Goal: Transaction & Acquisition: Book appointment/travel/reservation

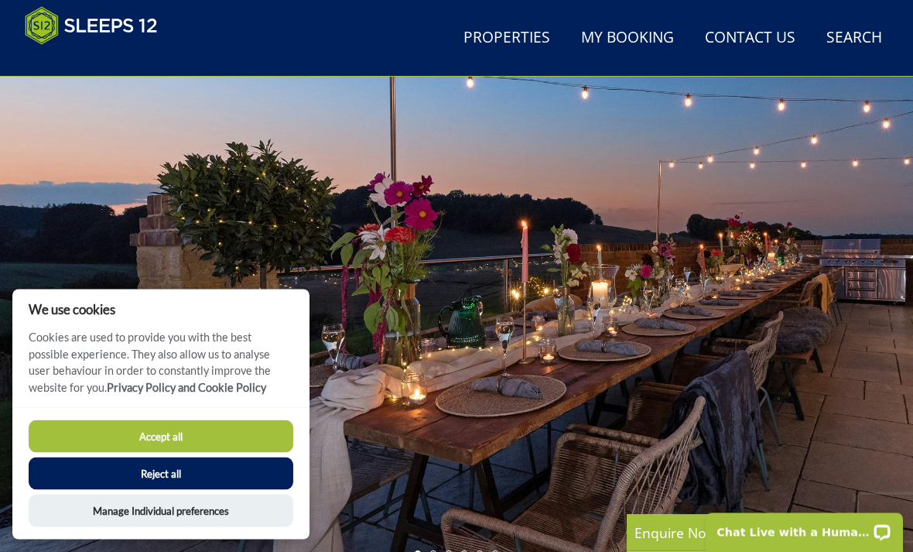
scroll to position [75, 0]
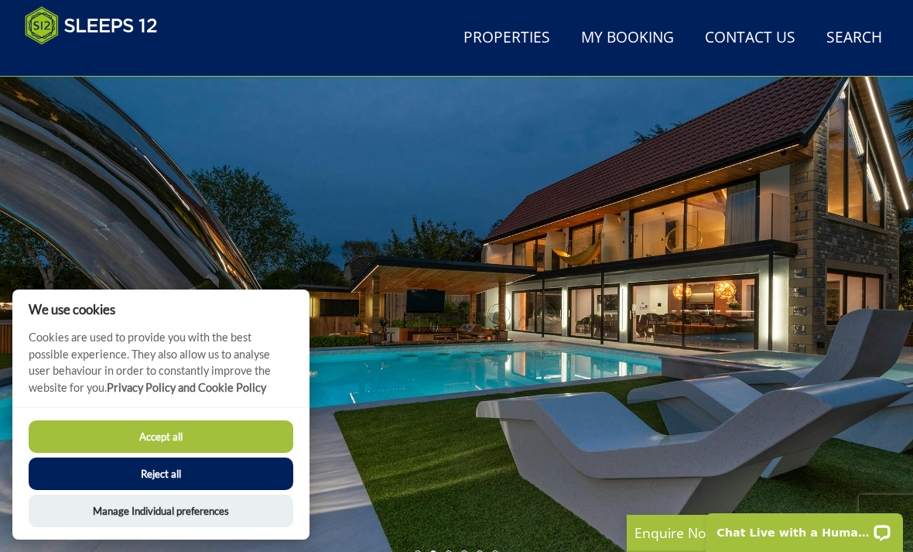
click at [175, 453] on button "Accept all" at bounding box center [161, 436] width 265 height 32
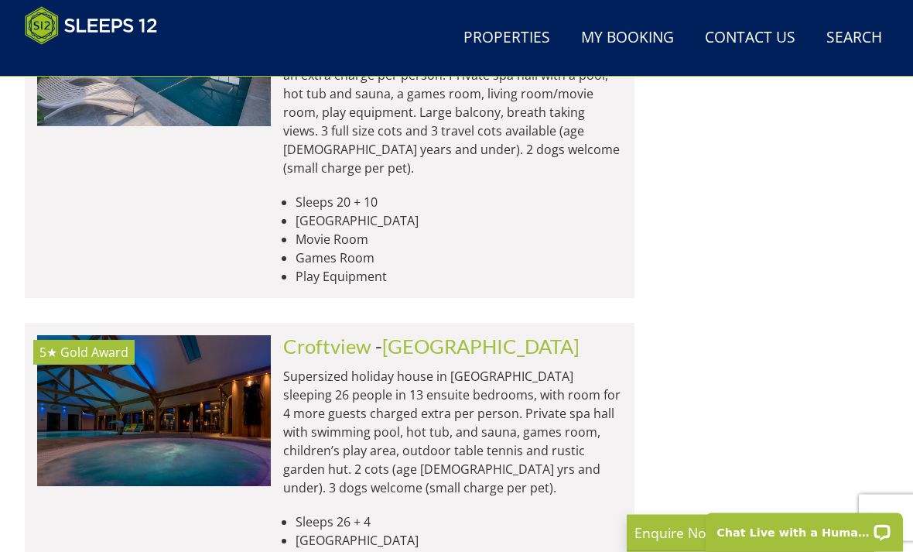
scroll to position [3761, 0]
click at [749, 315] on div "Search Search 1 Guest 2 Guests 3 Guests 4 Guests 5 Guests 6 Guests 7 Guests 8 G…" at bounding box center [765, 280] width 248 height 6777
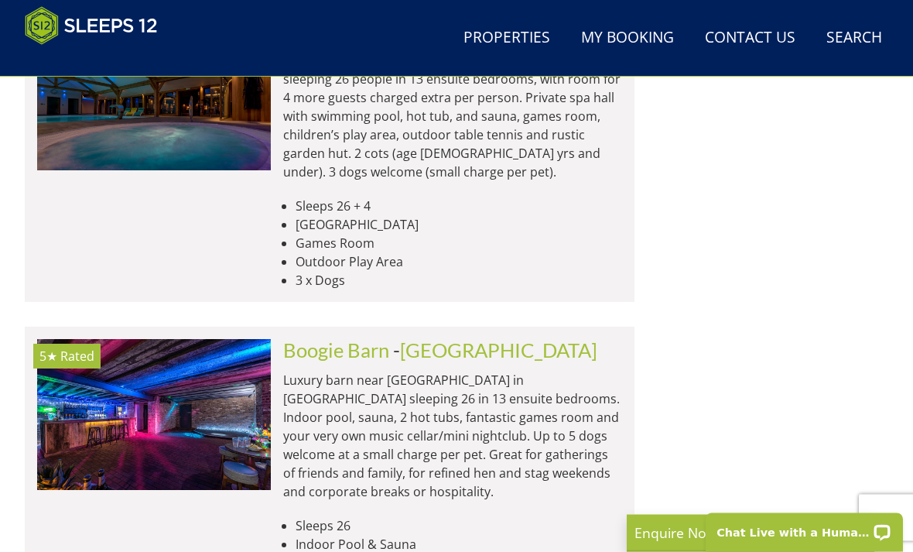
scroll to position [4076, 0]
click at [307, 371] on p "Luxury barn near [GEOGRAPHIC_DATA] in [GEOGRAPHIC_DATA] sleeping 26 in 13 ensui…" at bounding box center [452, 436] width 339 height 130
click at [450, 338] on link "[GEOGRAPHIC_DATA]" at bounding box center [498, 349] width 197 height 23
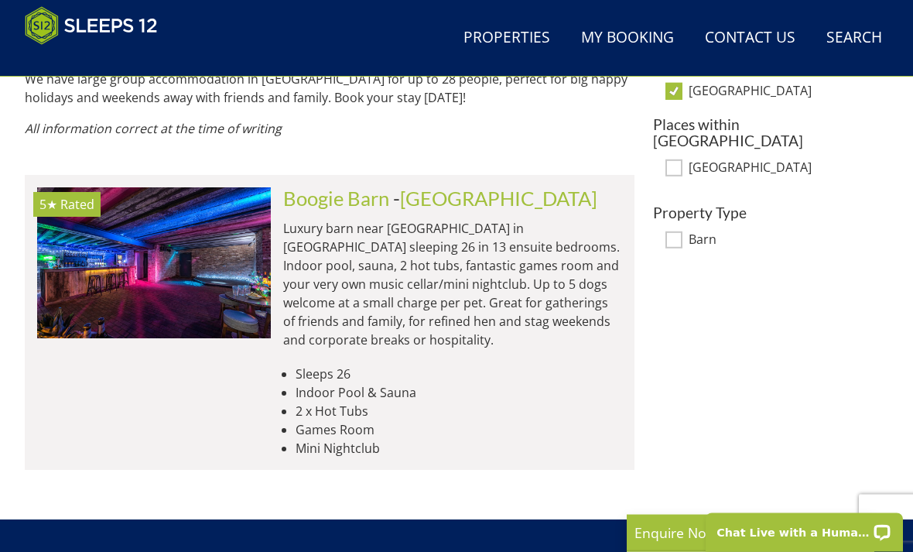
scroll to position [1025, 0]
click at [169, 221] on img at bounding box center [154, 262] width 234 height 151
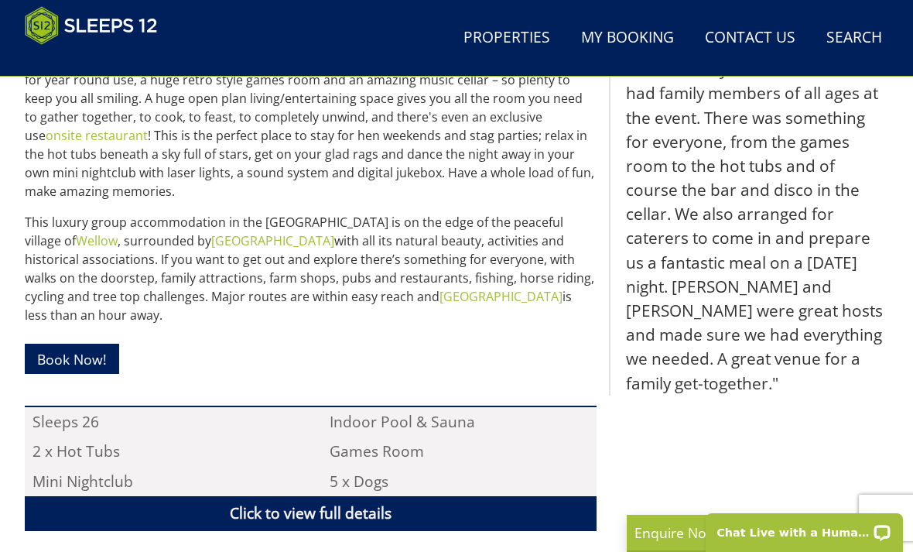
scroll to position [772, 0]
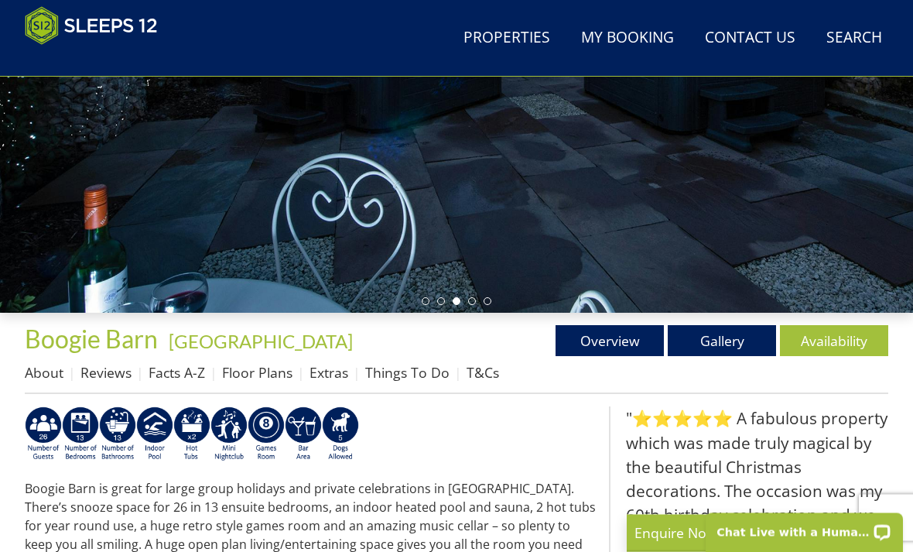
click at [262, 368] on link "Floor Plans" at bounding box center [257, 373] width 70 height 19
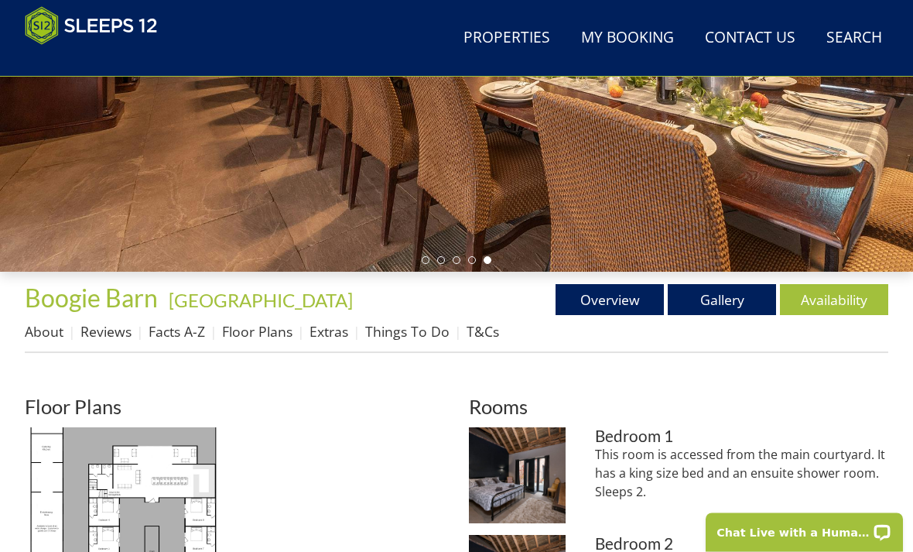
scroll to position [369, 0]
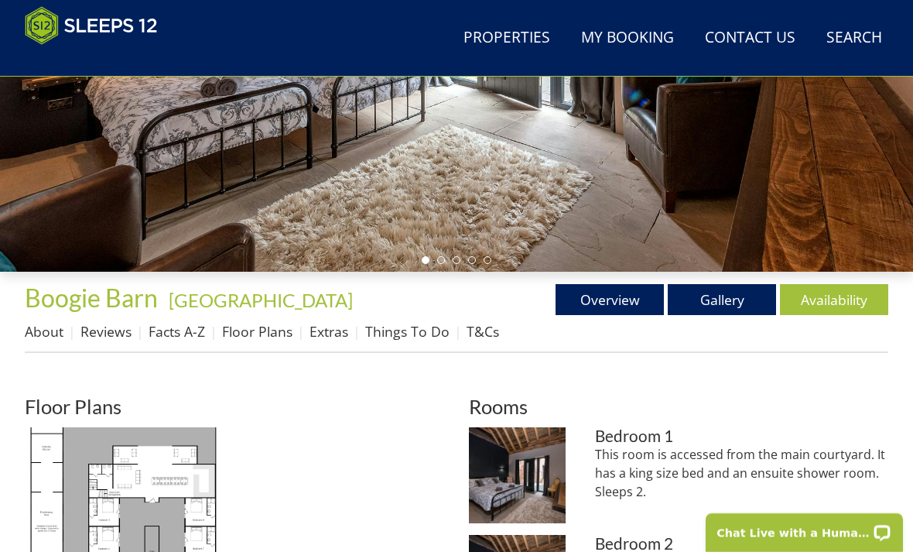
click at [829, 310] on link "Availability" at bounding box center [834, 299] width 108 height 31
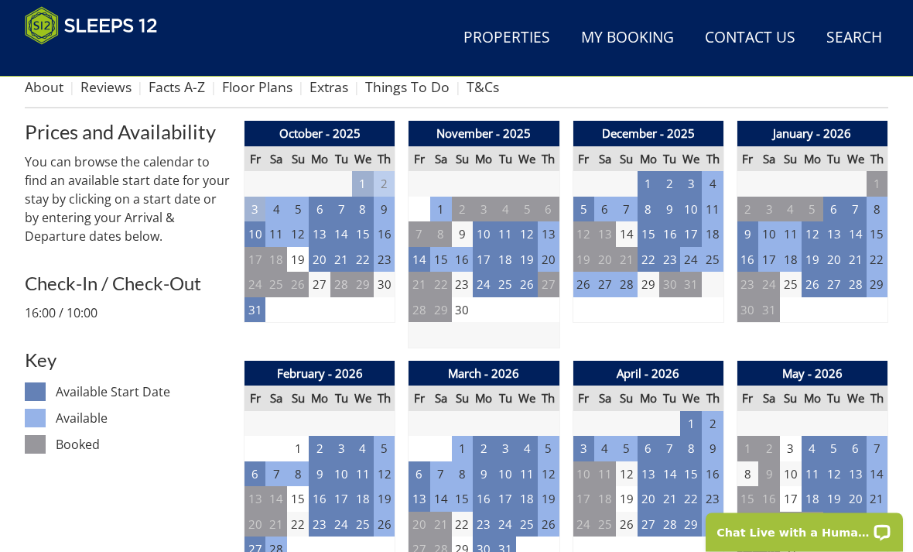
scroll to position [614, 0]
click at [646, 258] on td "22" at bounding box center [649, 260] width 22 height 26
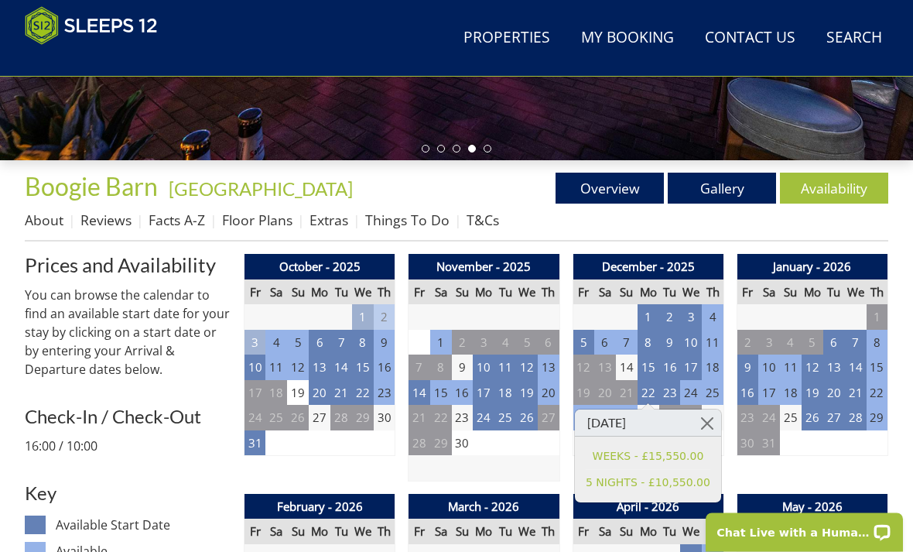
scroll to position [481, 0]
click at [482, 383] on td "17" at bounding box center [484, 393] width 22 height 26
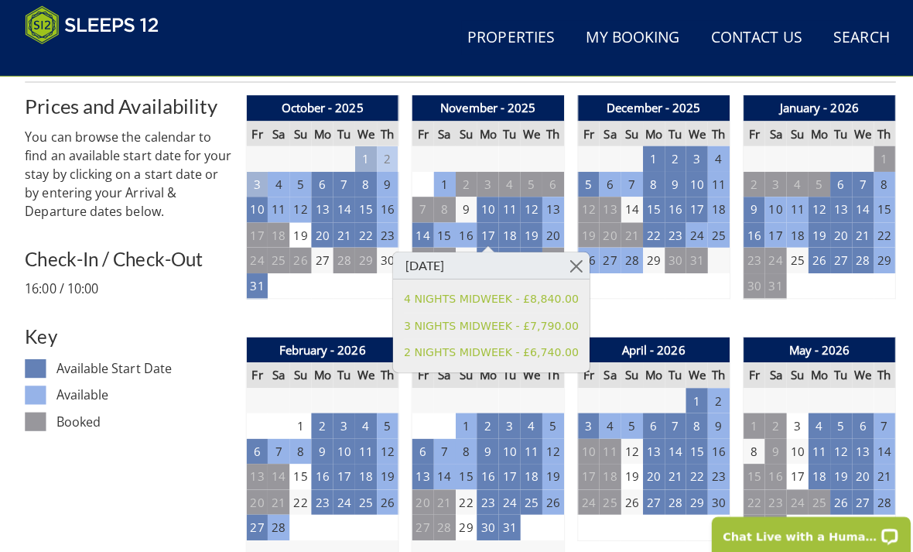
scroll to position [640, 0]
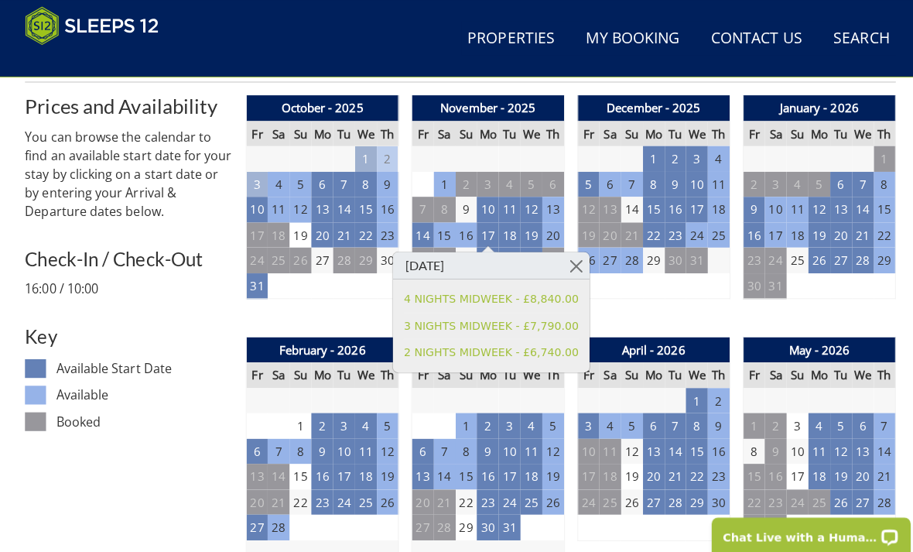
click at [580, 420] on td "3" at bounding box center [584, 422] width 22 height 26
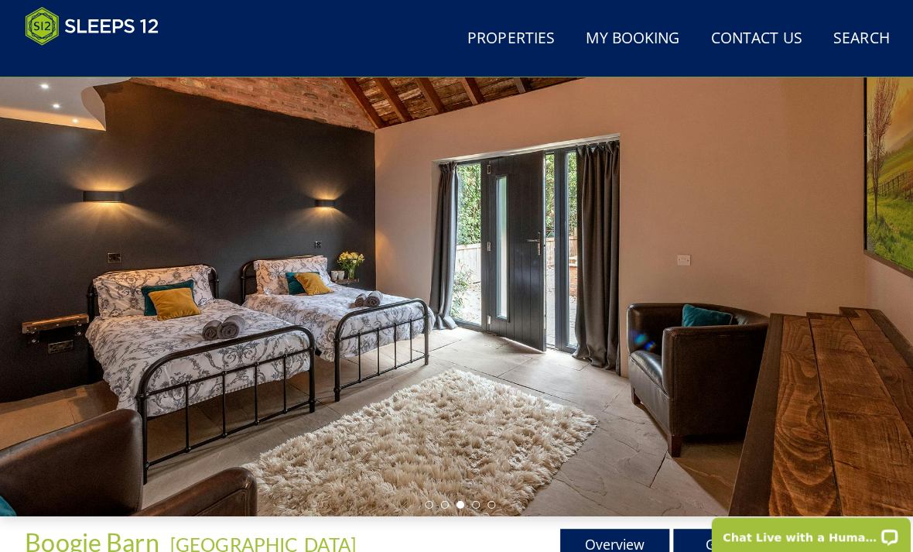
scroll to position [128, 0]
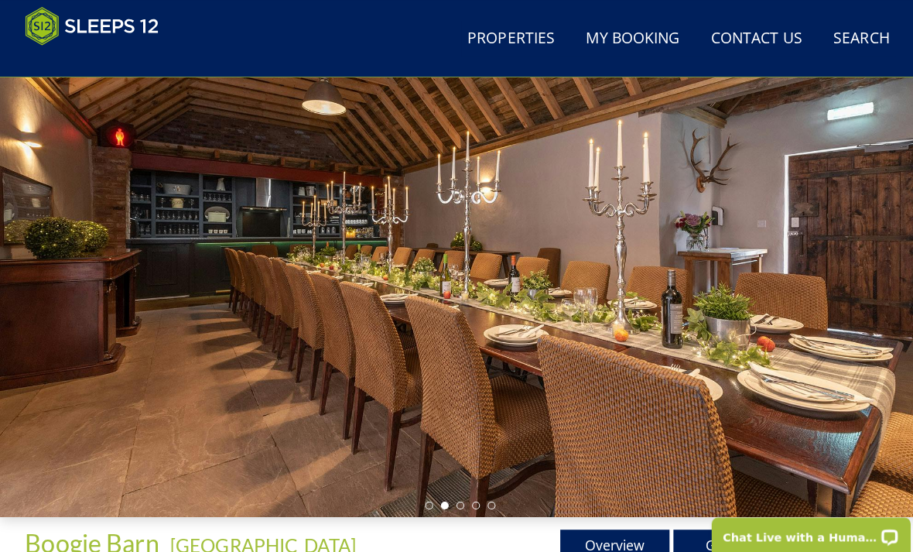
click at [731, 535] on link "Gallery" at bounding box center [722, 540] width 108 height 31
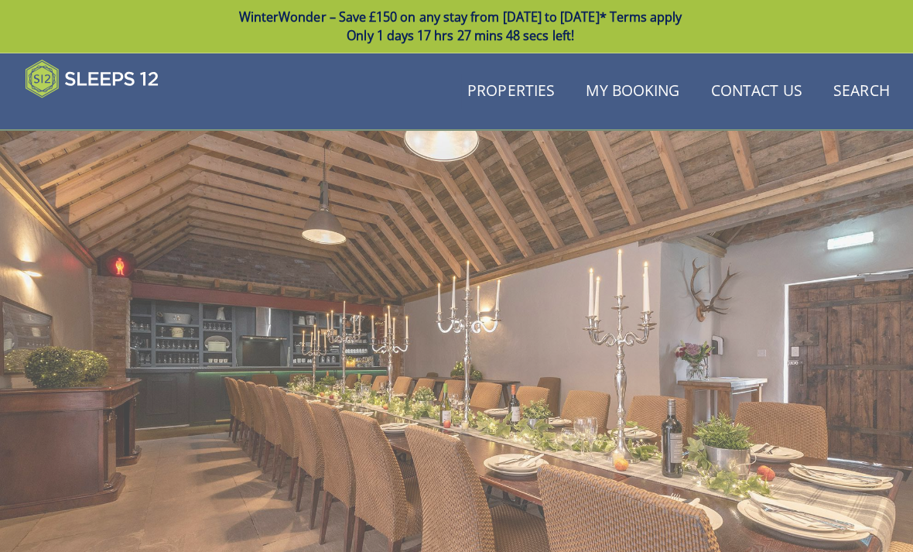
scroll to position [124, 0]
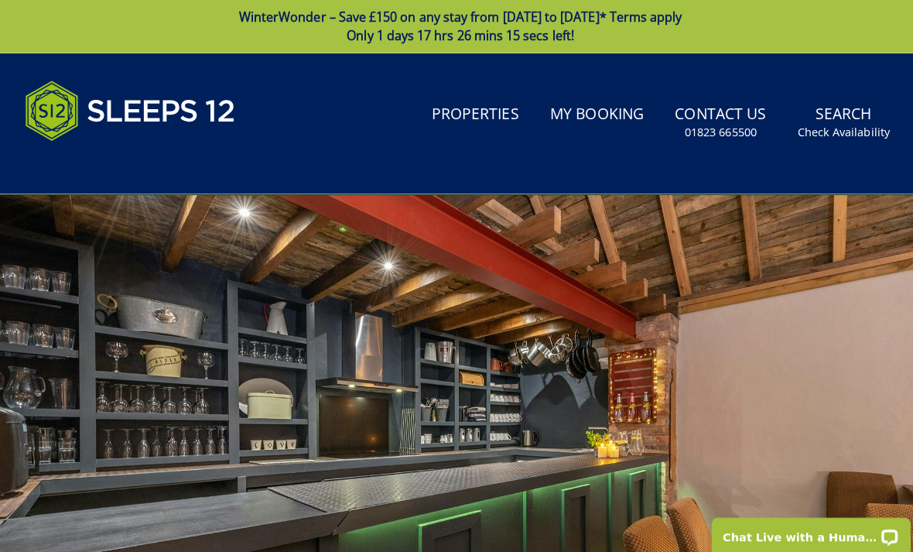
click at [479, 108] on link "Properties" at bounding box center [471, 114] width 99 height 35
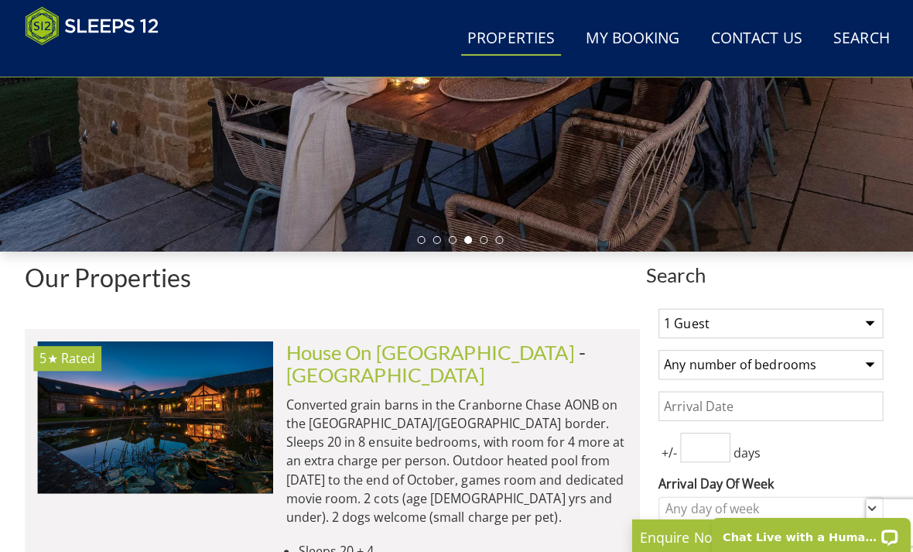
scroll to position [392, 0]
click at [862, 318] on select "1 Guest 2 Guests 3 Guests 4 Guests 5 Guests 6 Guests 7 Guests 8 Guests 9 Guests…" at bounding box center [764, 320] width 223 height 29
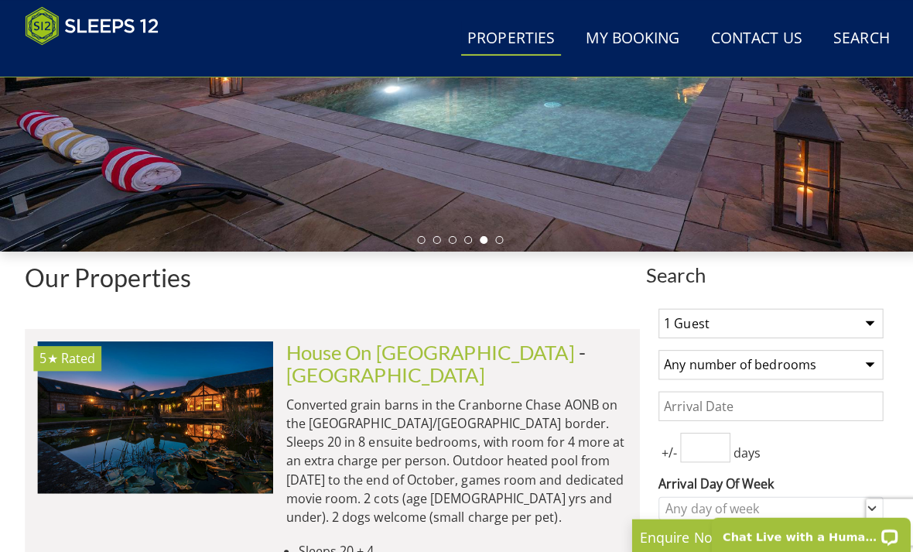
select select "12"
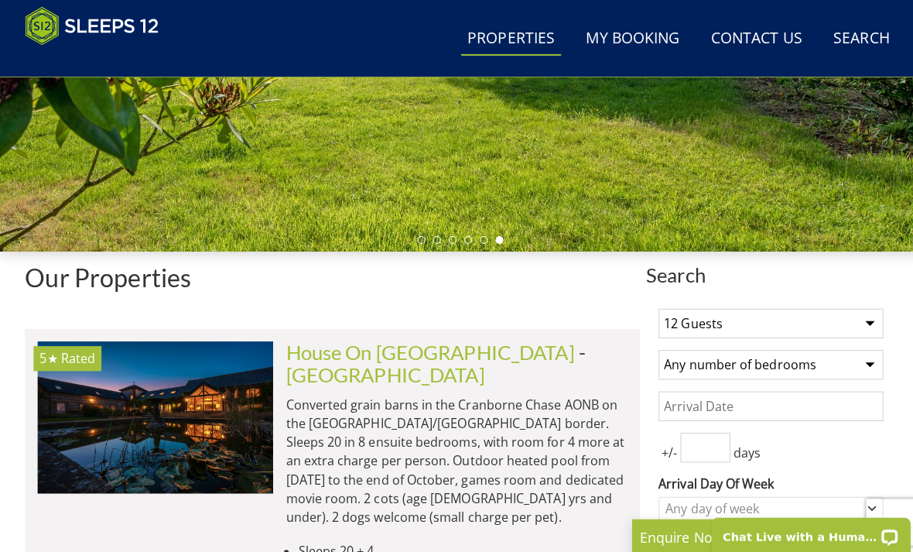
click at [853, 360] on select "Any number of bedrooms 4 Bedrooms 5 Bedrooms 6 Bedrooms 7 Bedrooms 8 Bedrooms 9…" at bounding box center [764, 361] width 223 height 29
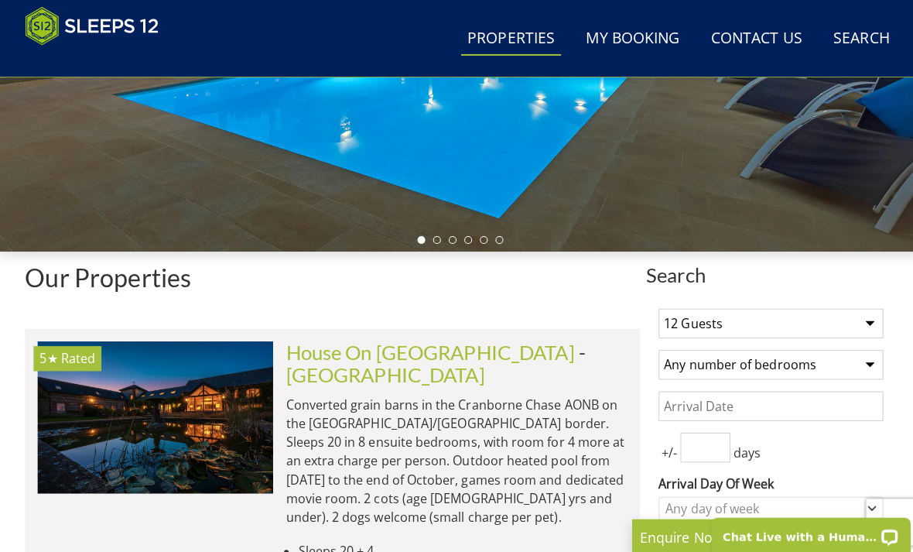
select select "10"
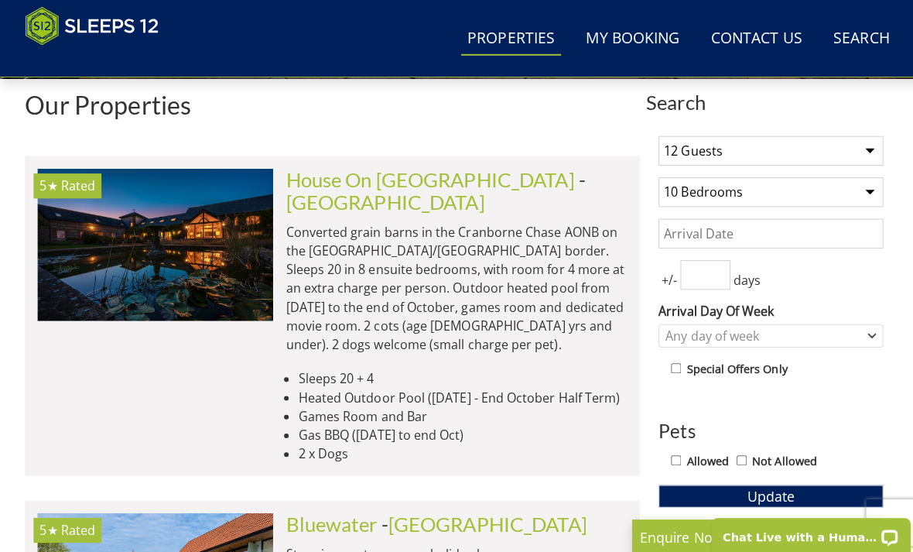
scroll to position [562, 0]
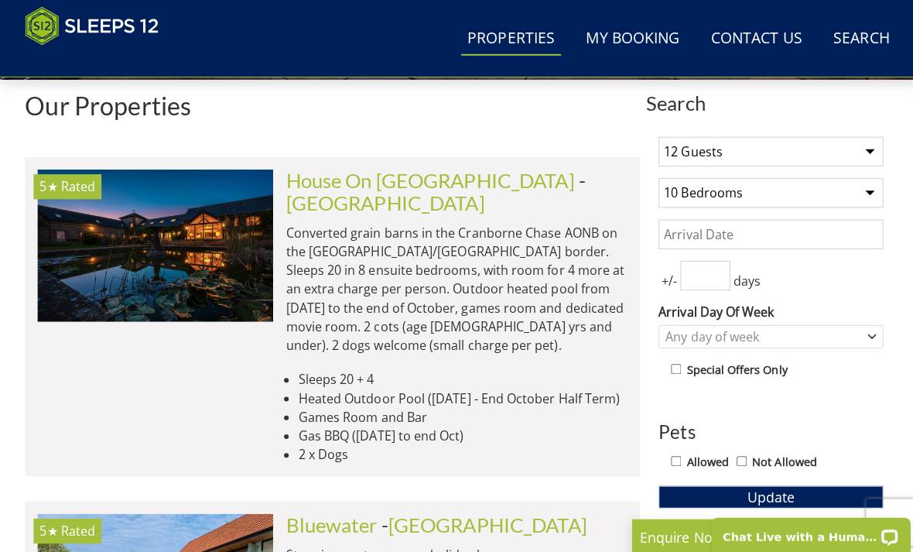
click at [861, 152] on select "1 Guest 2 Guests 3 Guests 4 Guests 5 Guests 6 Guests 7 Guests 8 Guests 9 Guests…" at bounding box center [764, 149] width 223 height 29
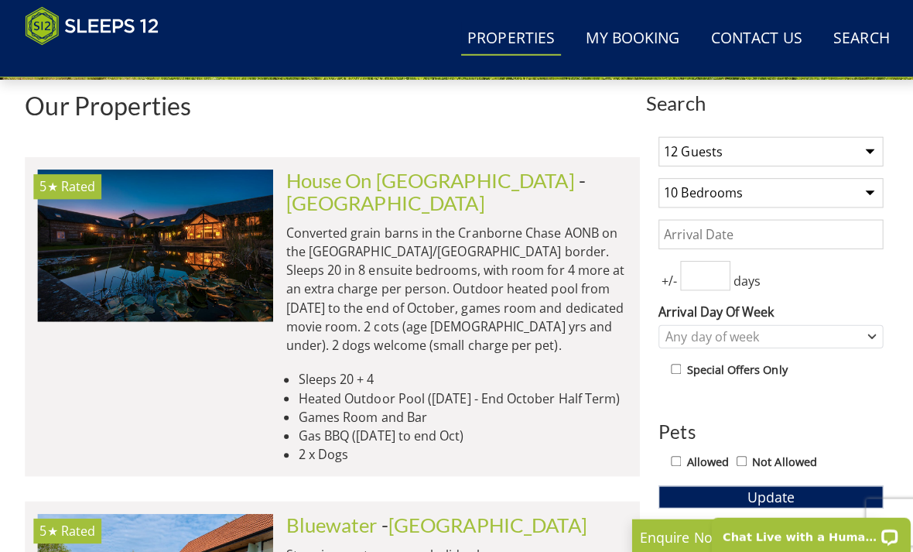
select select "20"
click at [858, 192] on select "Any number of bedrooms 4 Bedrooms 5 Bedrooms 6 Bedrooms 7 Bedrooms 8 Bedrooms 9…" at bounding box center [764, 190] width 223 height 29
select select "13"
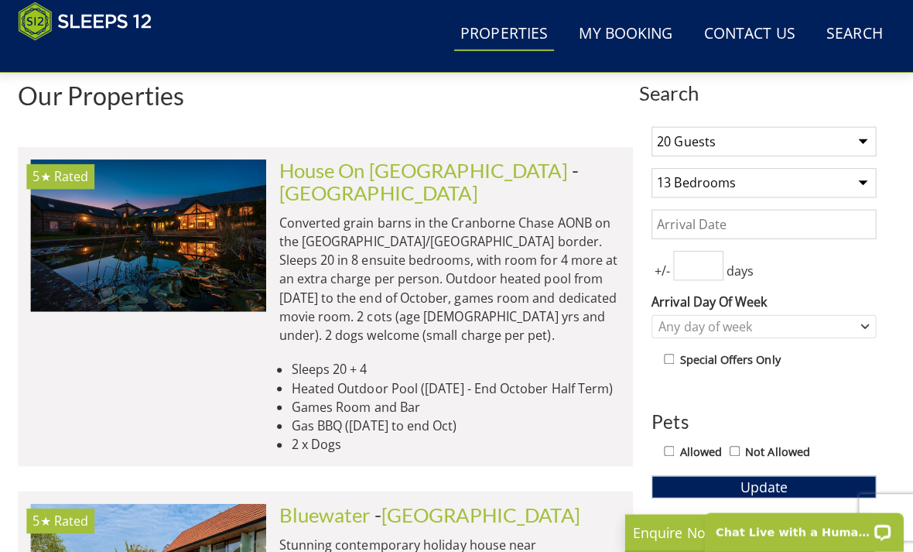
scroll to position [570, 0]
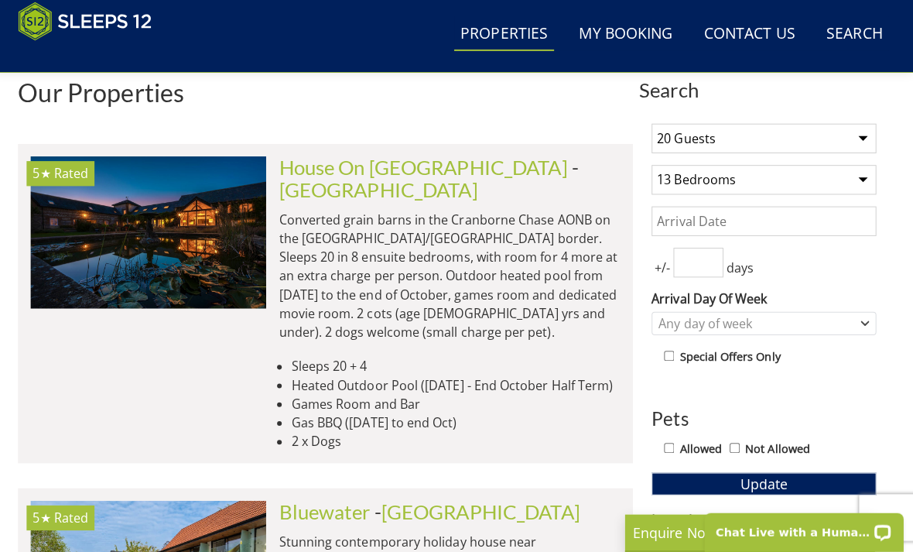
click at [729, 479] on button "Update" at bounding box center [764, 484] width 223 height 22
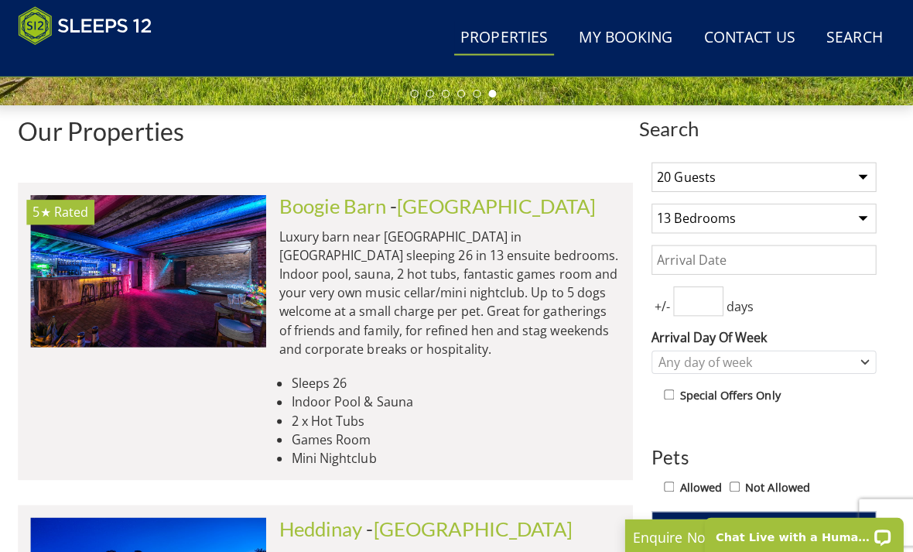
scroll to position [535, 0]
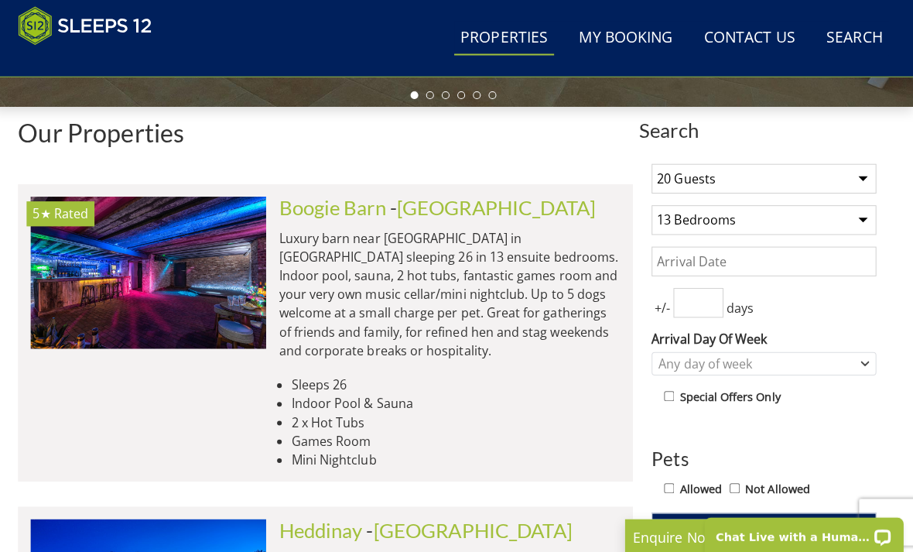
click at [385, 403] on li "Indoor Pool & Sauna" at bounding box center [459, 400] width 327 height 19
click at [218, 248] on img at bounding box center [154, 270] width 234 height 151
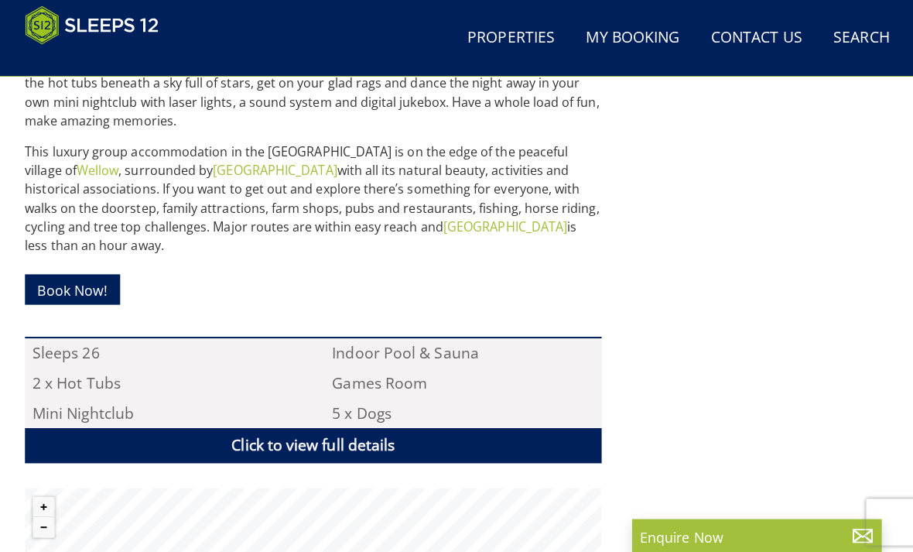
scroll to position [847, 0]
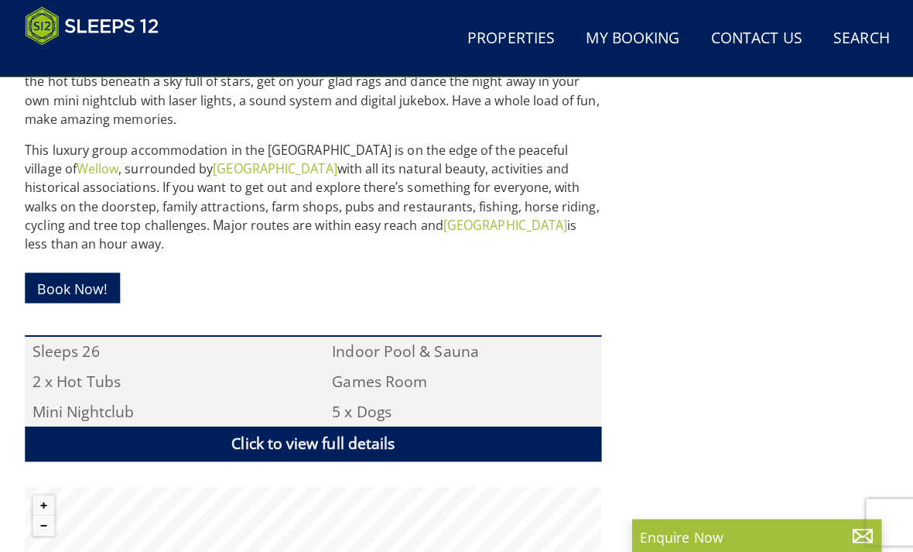
click at [444, 334] on li "Indoor Pool & Sauna" at bounding box center [459, 348] width 275 height 29
click at [447, 334] on li "Indoor Pool & Sauna" at bounding box center [459, 348] width 275 height 29
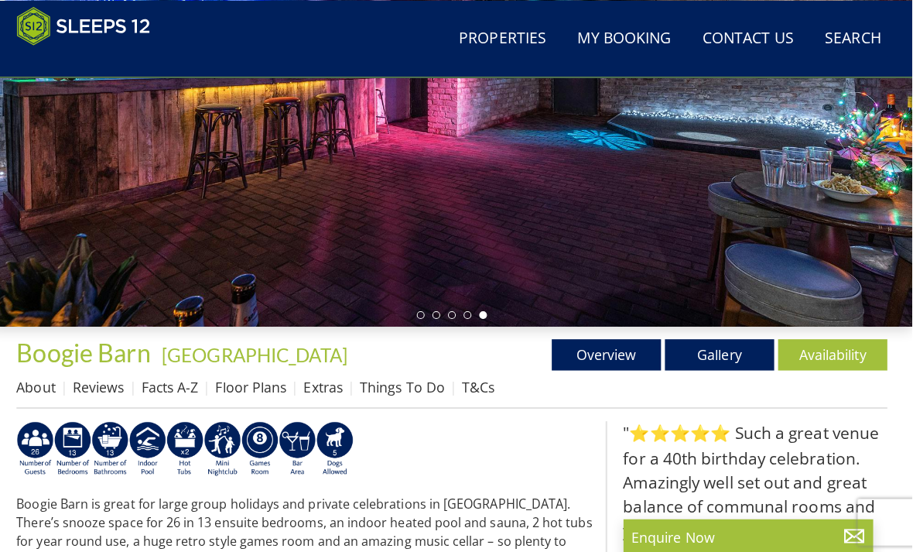
scroll to position [316, 0]
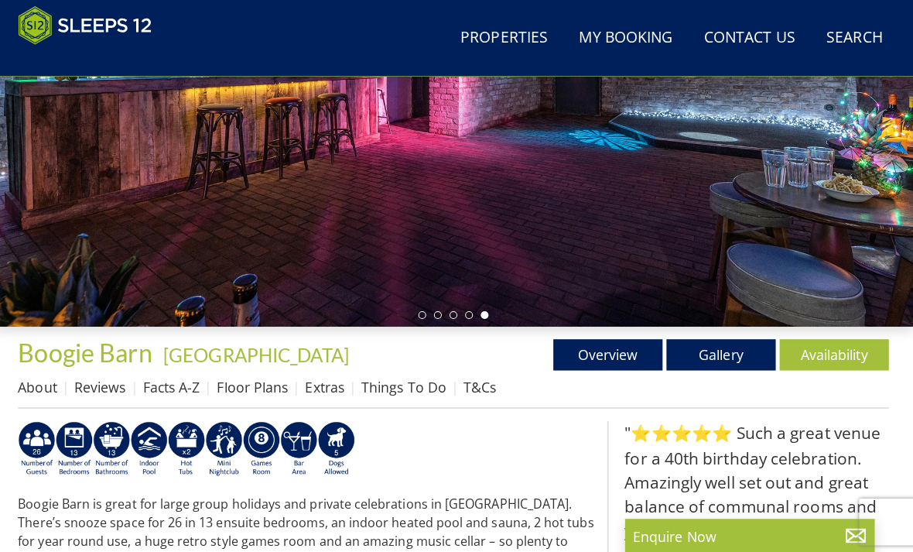
click at [716, 351] on link "Gallery" at bounding box center [722, 352] width 108 height 31
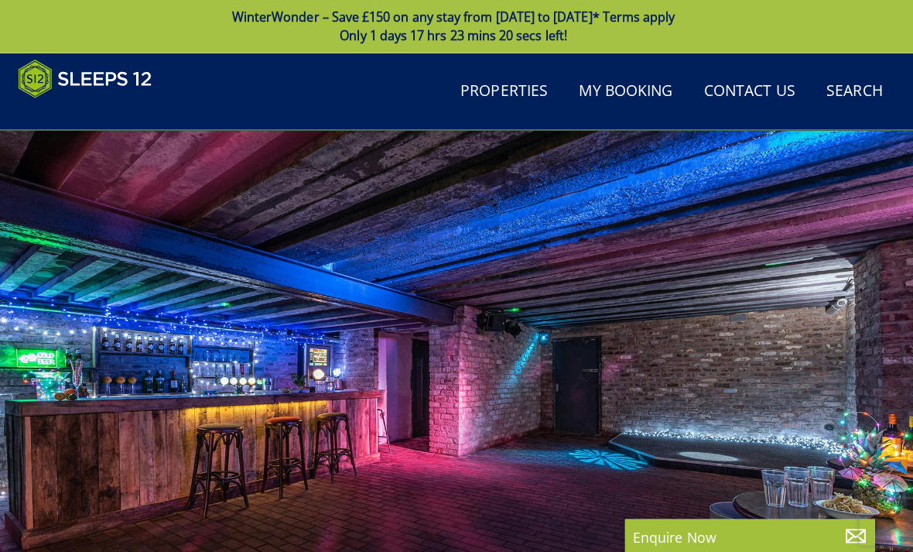
scroll to position [313, 0]
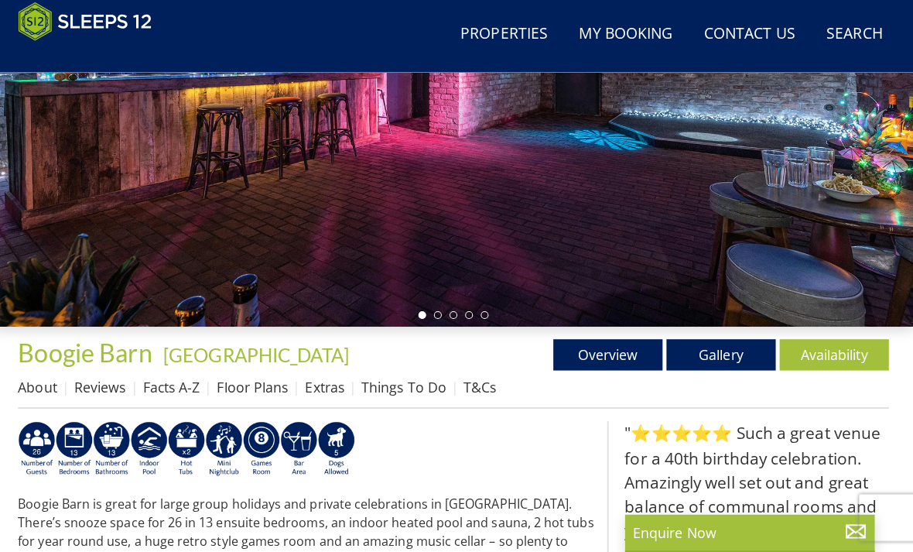
click at [150, 432] on img at bounding box center [154, 450] width 37 height 56
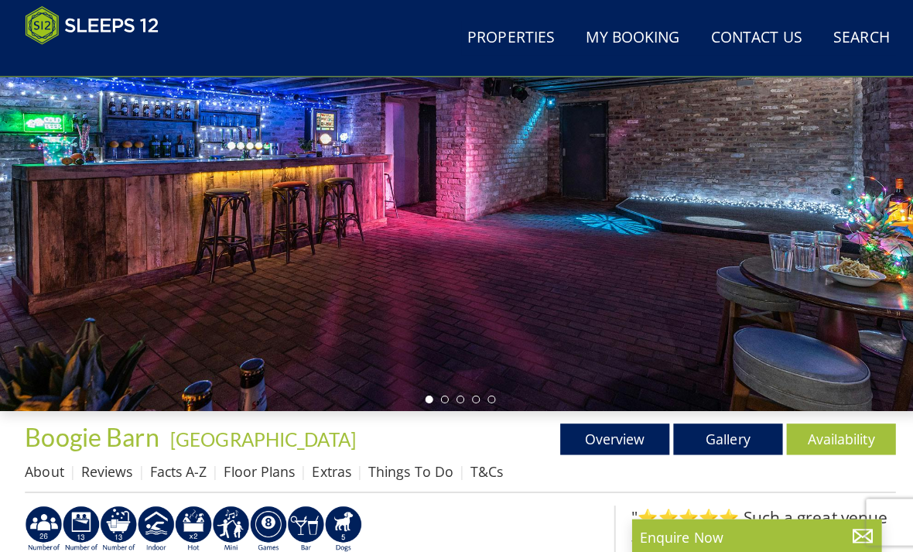
scroll to position [234, 0]
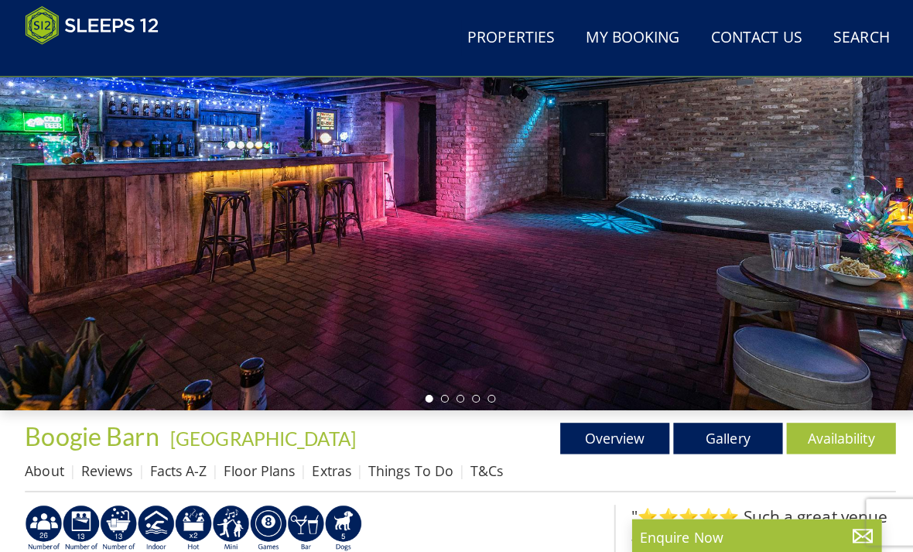
click at [263, 469] on link "Floor Plans" at bounding box center [257, 466] width 70 height 19
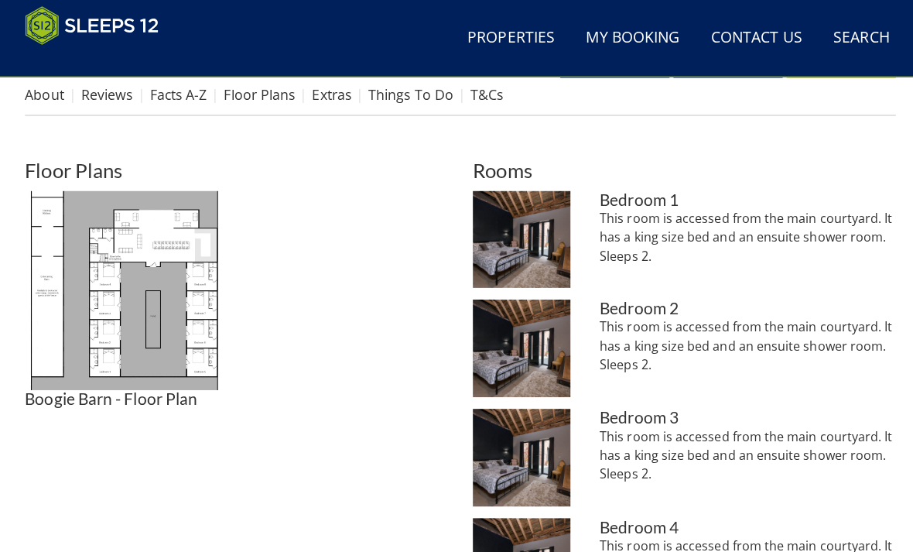
scroll to position [633, 0]
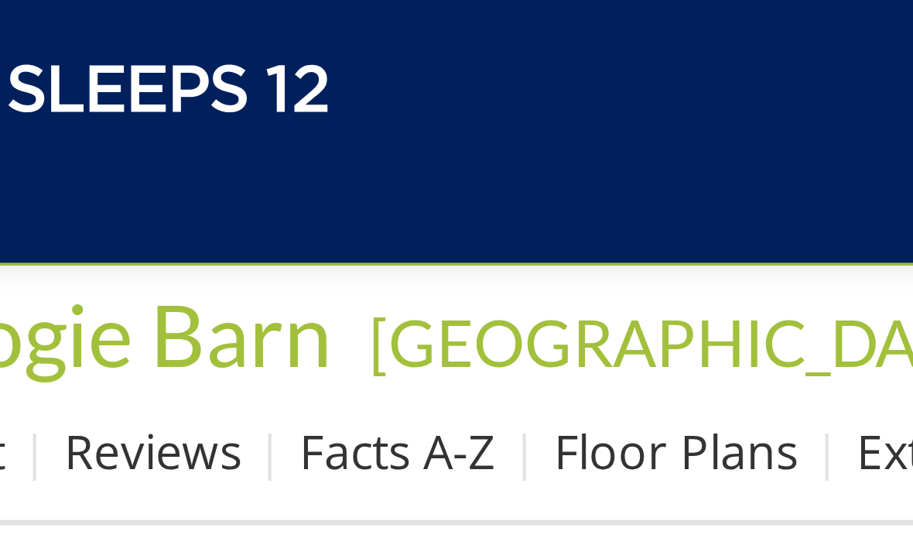
scroll to position [234, 0]
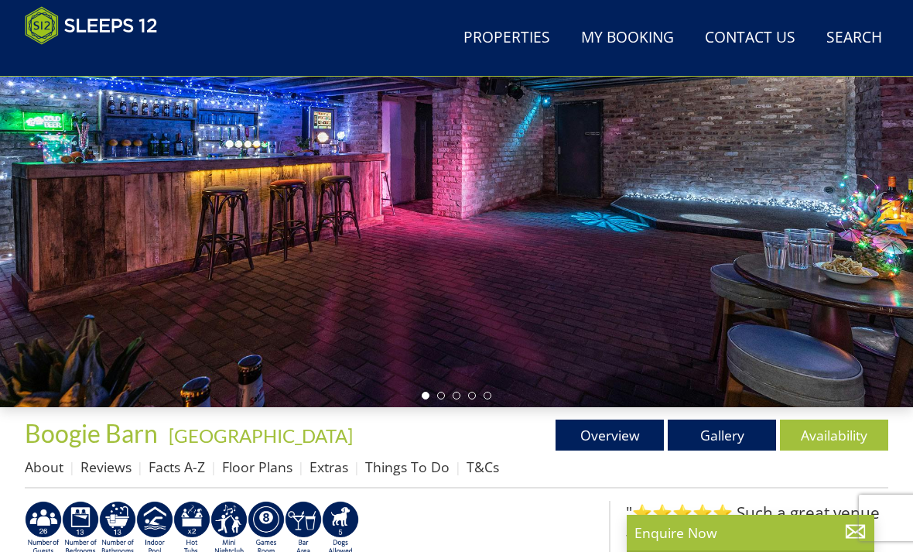
click at [520, 36] on link "Properties" at bounding box center [506, 38] width 99 height 35
select select "20"
select select "13"
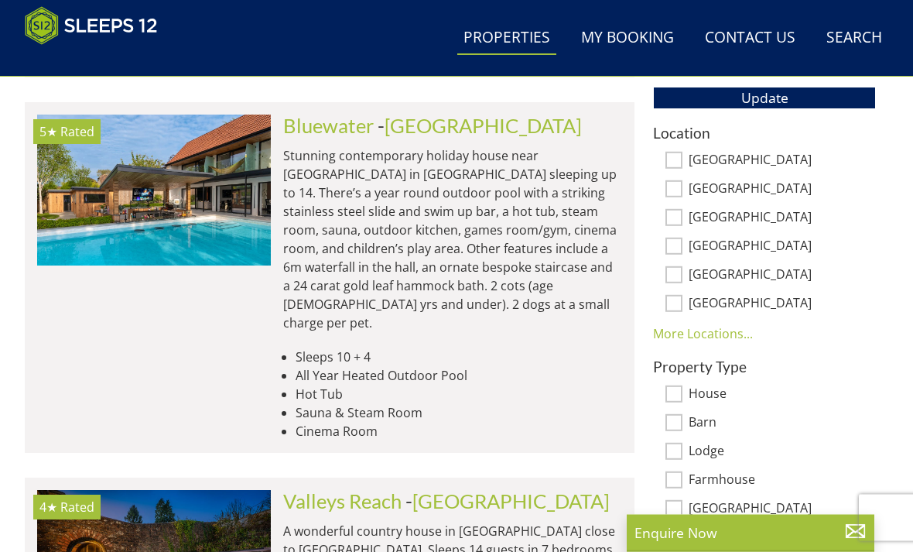
scroll to position [958, 0]
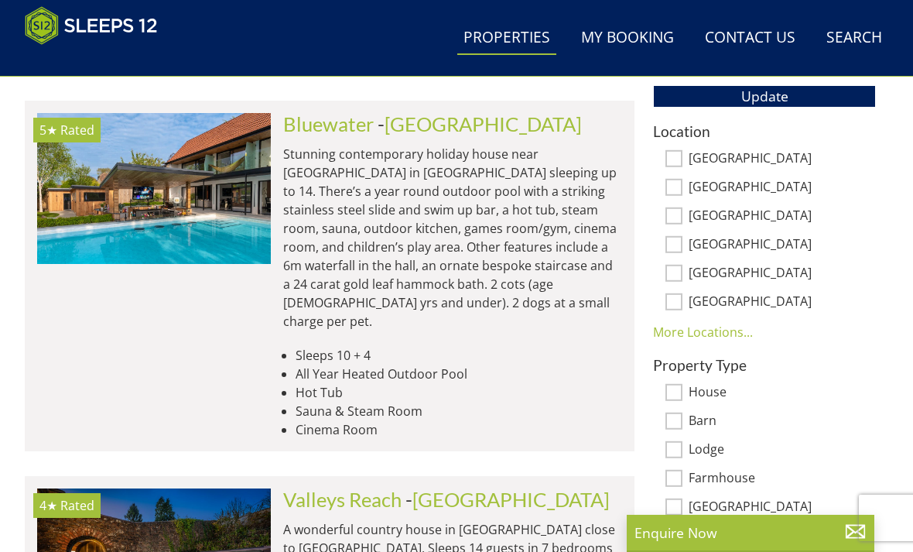
click at [673, 326] on link "More Locations..." at bounding box center [703, 331] width 100 height 17
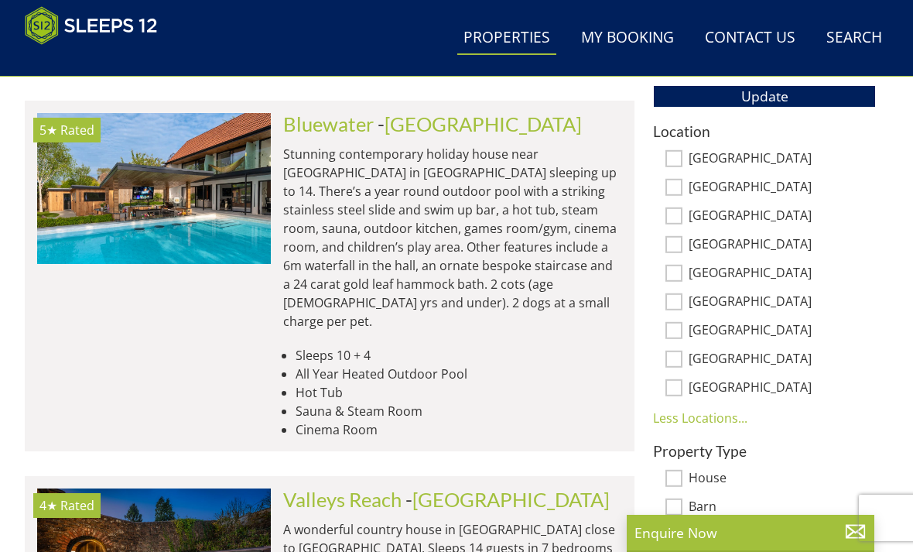
click at [665, 332] on input "[GEOGRAPHIC_DATA]" at bounding box center [673, 330] width 17 height 17
checkbox input "true"
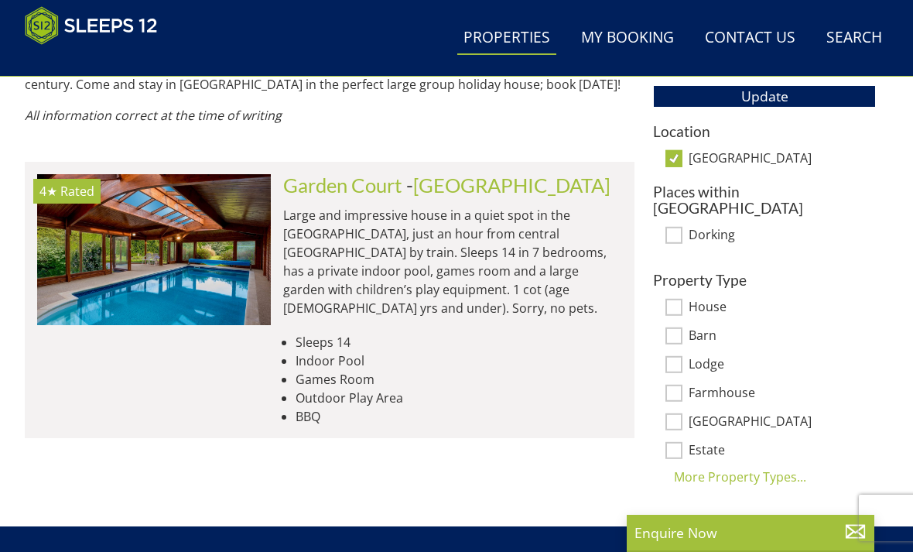
click at [673, 227] on input "Dorking" at bounding box center [673, 235] width 17 height 17
checkbox input "true"
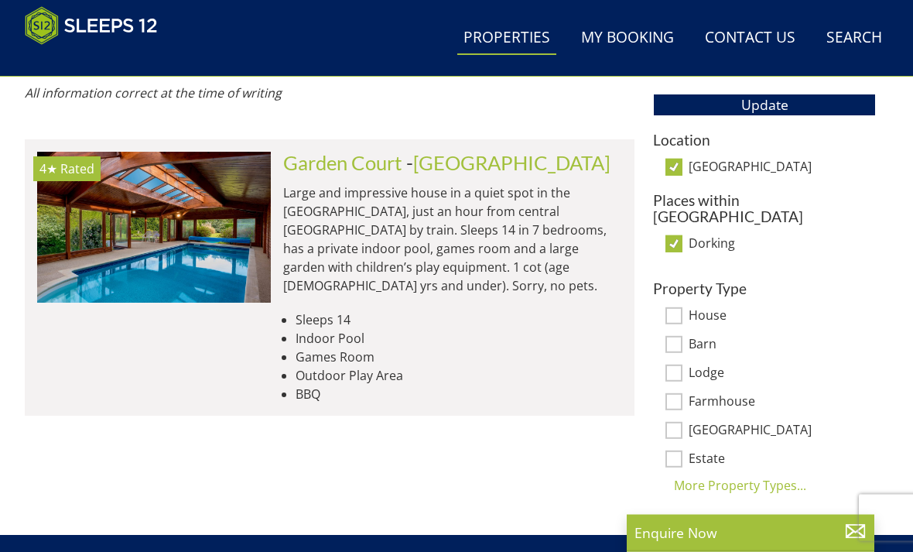
scroll to position [951, 0]
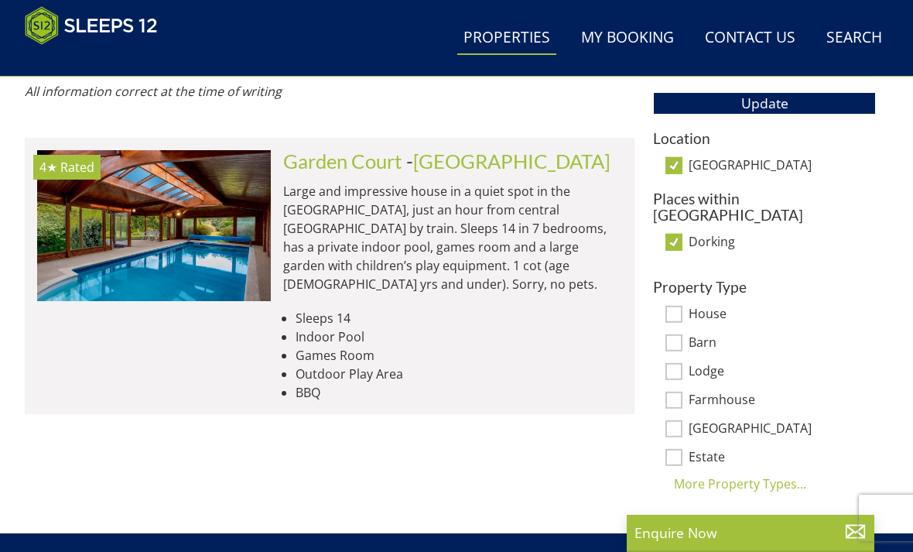
click at [167, 216] on img at bounding box center [154, 225] width 234 height 151
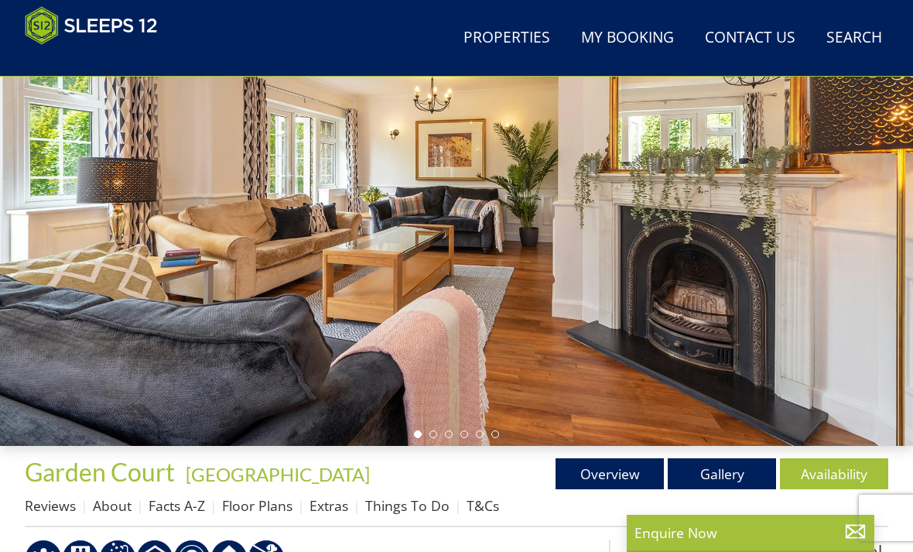
scroll to position [160, 0]
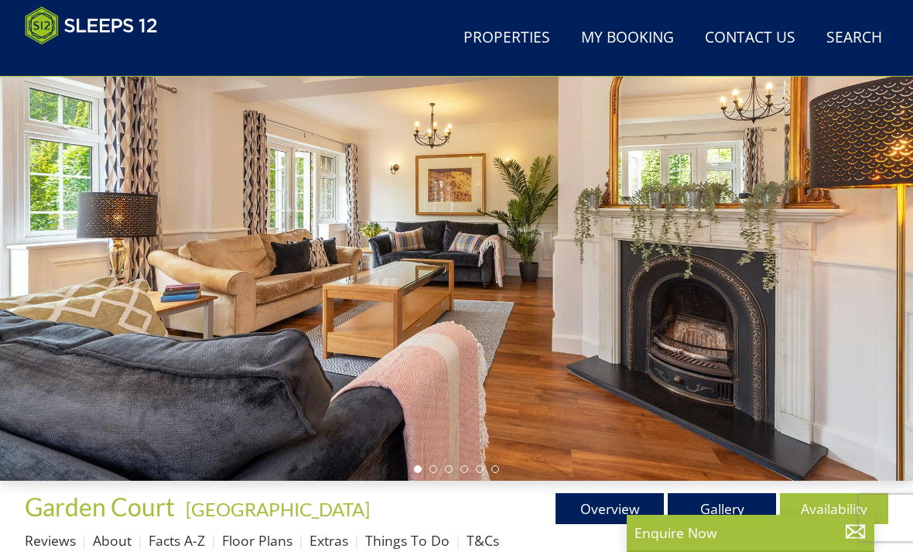
click at [718, 516] on link "Gallery" at bounding box center [722, 508] width 108 height 31
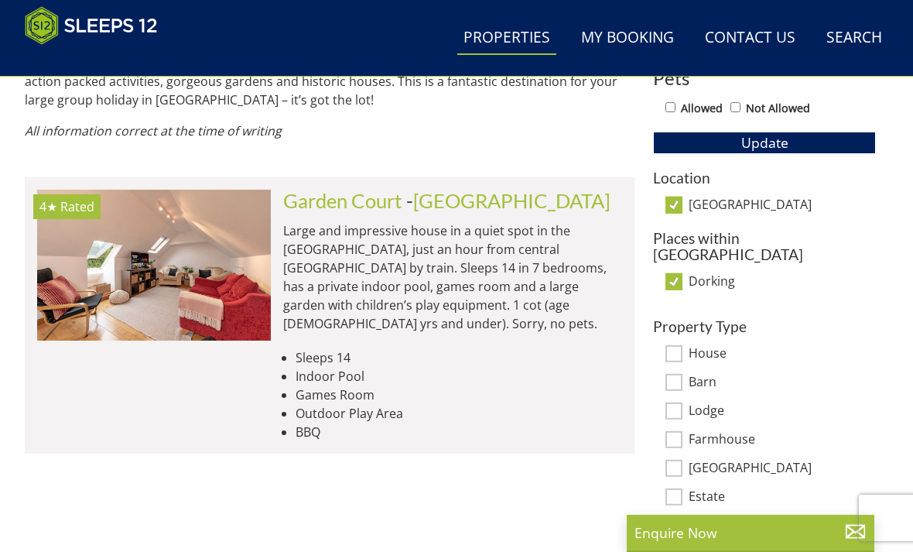
scroll to position [874, 0]
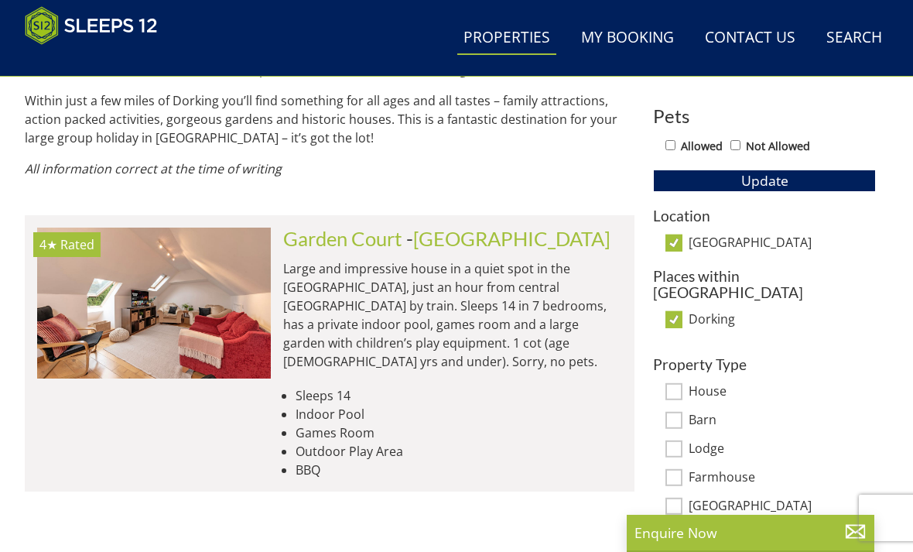
click at [745, 176] on span "Update" at bounding box center [764, 180] width 47 height 19
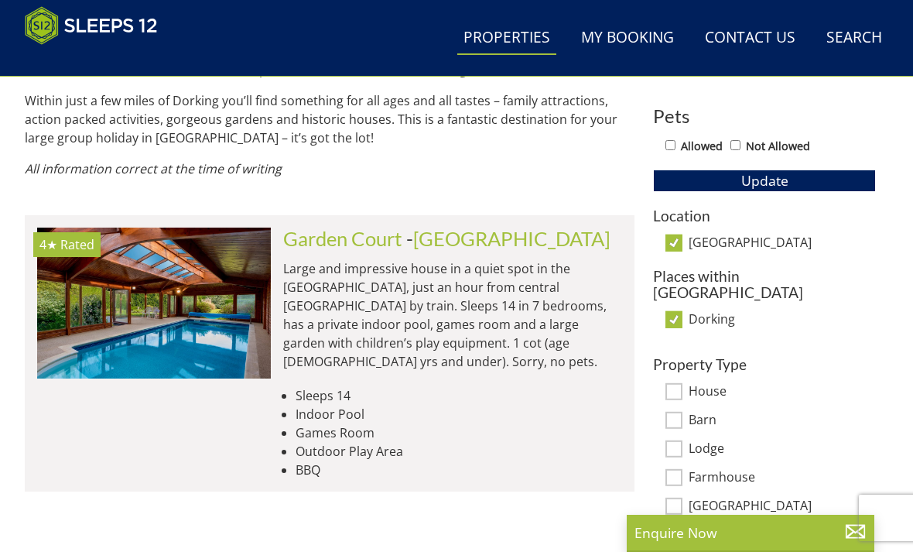
click at [685, 216] on h3 "Location" at bounding box center [764, 215] width 223 height 16
click at [675, 246] on input "[GEOGRAPHIC_DATA]" at bounding box center [673, 242] width 17 height 17
checkbox input "false"
click at [686, 207] on h3 "Location" at bounding box center [764, 215] width 223 height 16
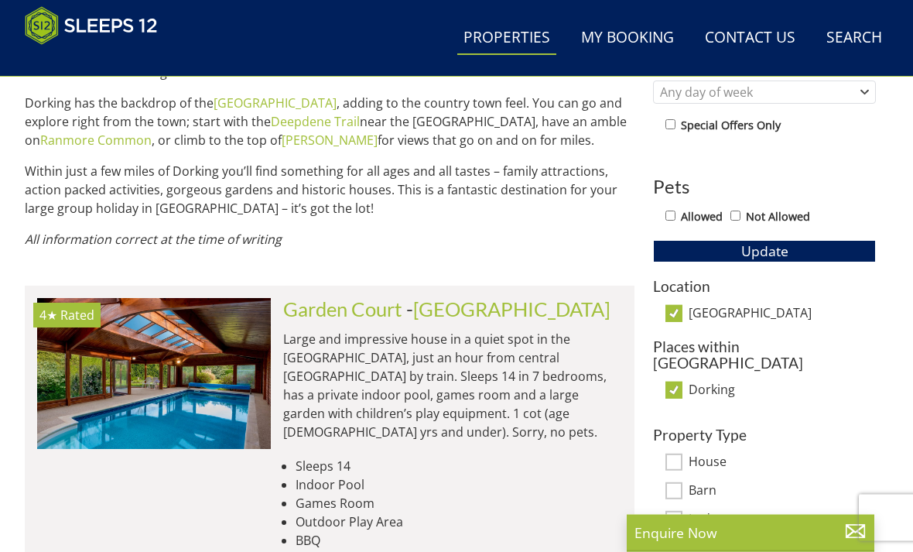
scroll to position [803, 0]
click at [814, 248] on button "Update" at bounding box center [764, 251] width 223 height 22
click at [680, 309] on input "[GEOGRAPHIC_DATA]" at bounding box center [673, 313] width 17 height 17
checkbox input "false"
click at [682, 381] on input "Dorking" at bounding box center [673, 389] width 17 height 17
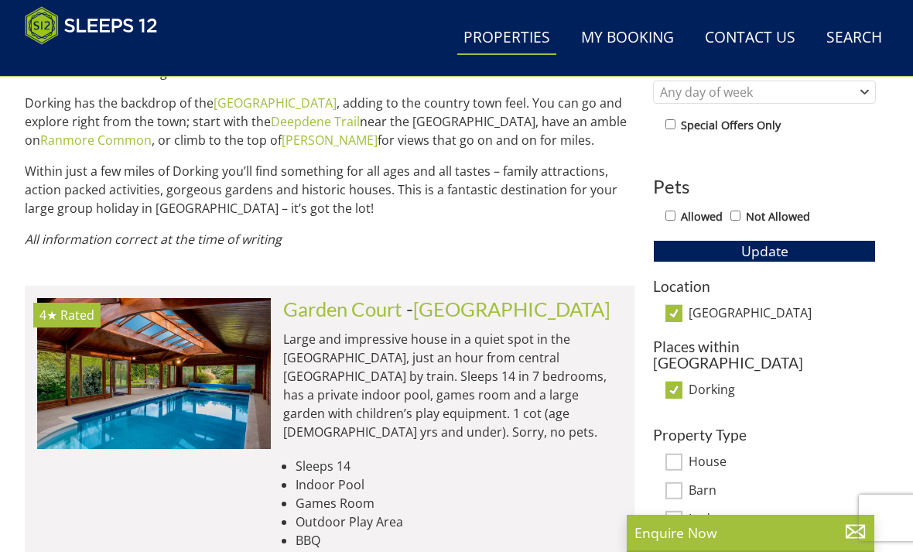
checkbox input "false"
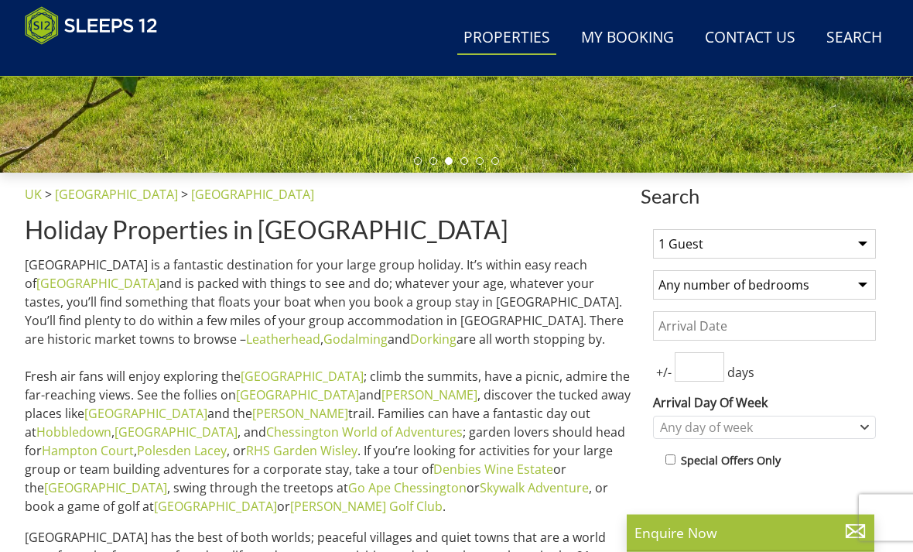
scroll to position [446, 0]
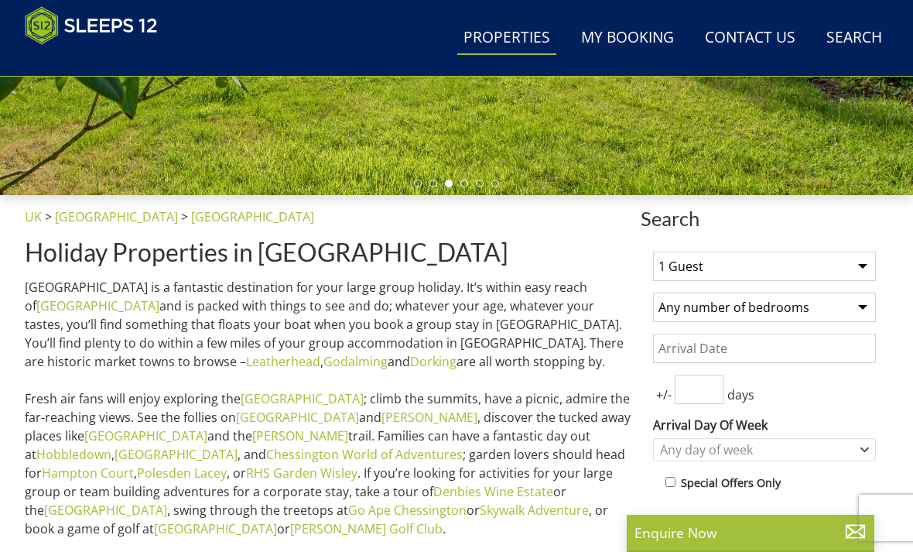
click at [871, 265] on select "1 Guest 2 Guests 3 Guests 4 Guests 5 Guests 6 Guests 7 Guests 8 Guests 9 Guests…" at bounding box center [764, 265] width 223 height 29
select select "16"
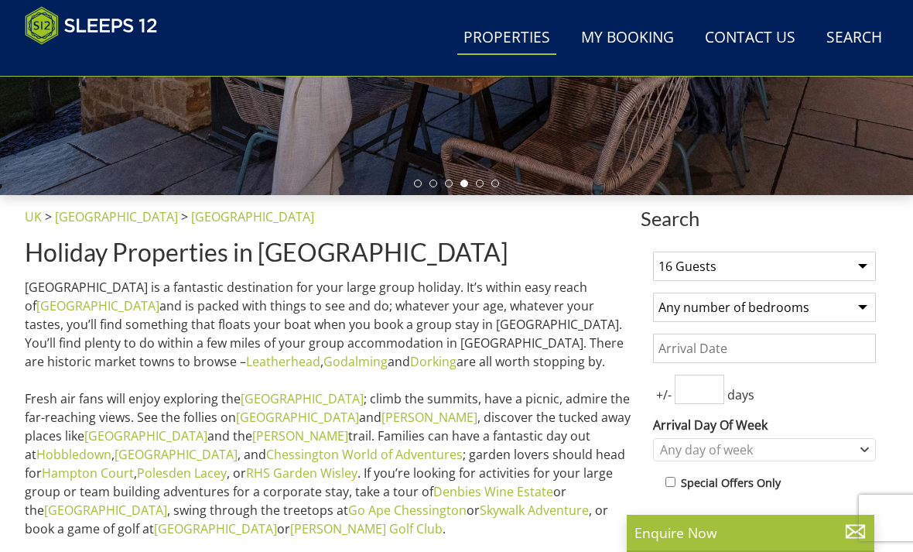
click at [869, 309] on select "Any number of bedrooms 4 Bedrooms 5 Bedrooms 6 Bedrooms 7 Bedrooms 8 Bedrooms 9…" at bounding box center [764, 306] width 223 height 29
select select "8"
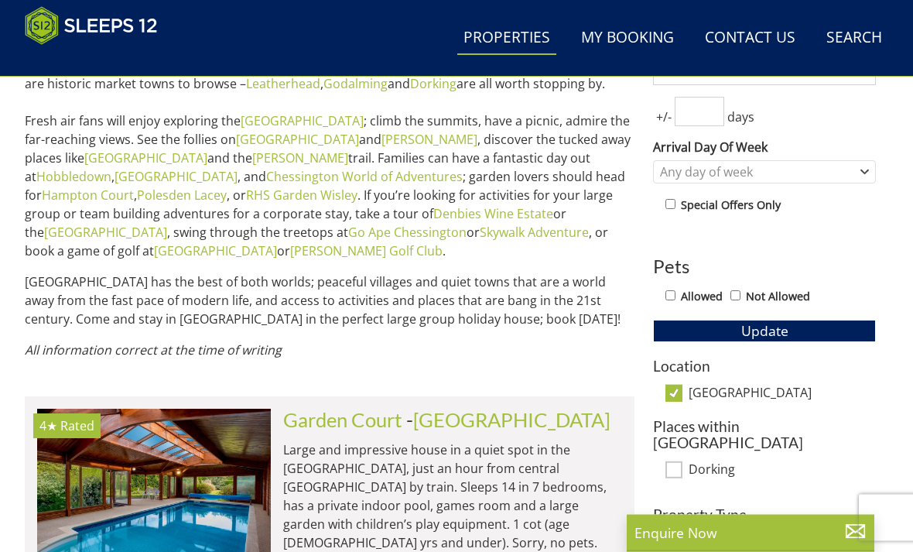
scroll to position [724, 0]
click at [684, 365] on h3 "Location" at bounding box center [764, 365] width 223 height 16
click at [677, 357] on h3 "Location" at bounding box center [764, 365] width 223 height 16
click at [672, 392] on input "[GEOGRAPHIC_DATA]" at bounding box center [673, 393] width 17 height 17
checkbox input "false"
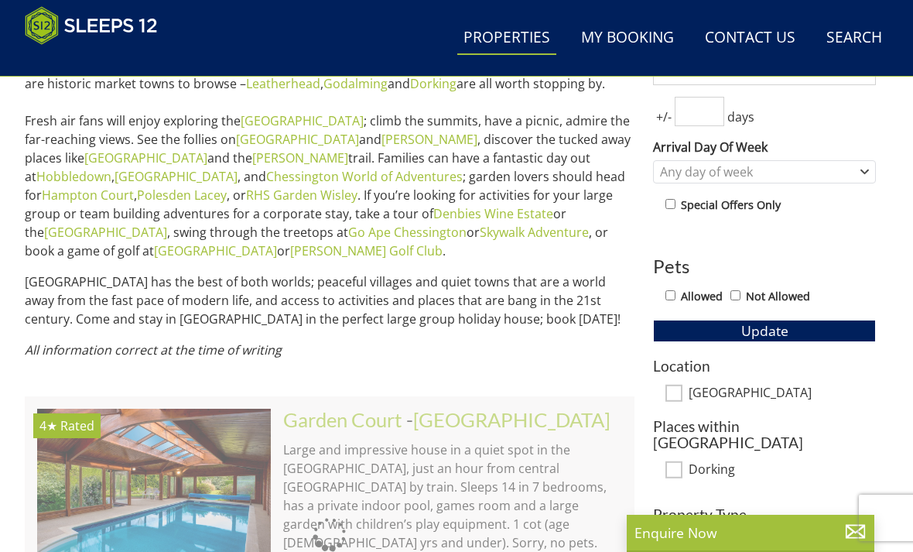
click at [695, 357] on h3 "Location" at bounding box center [764, 365] width 223 height 16
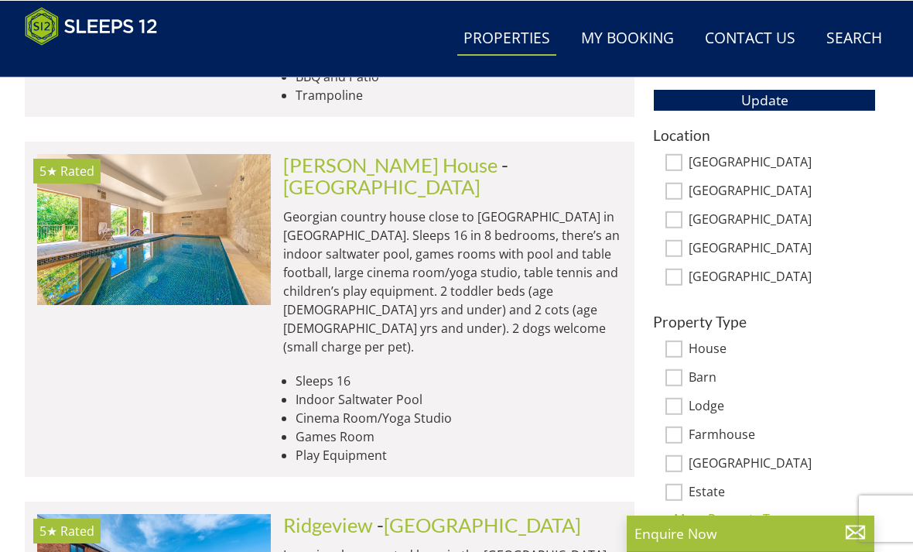
scroll to position [954, 0]
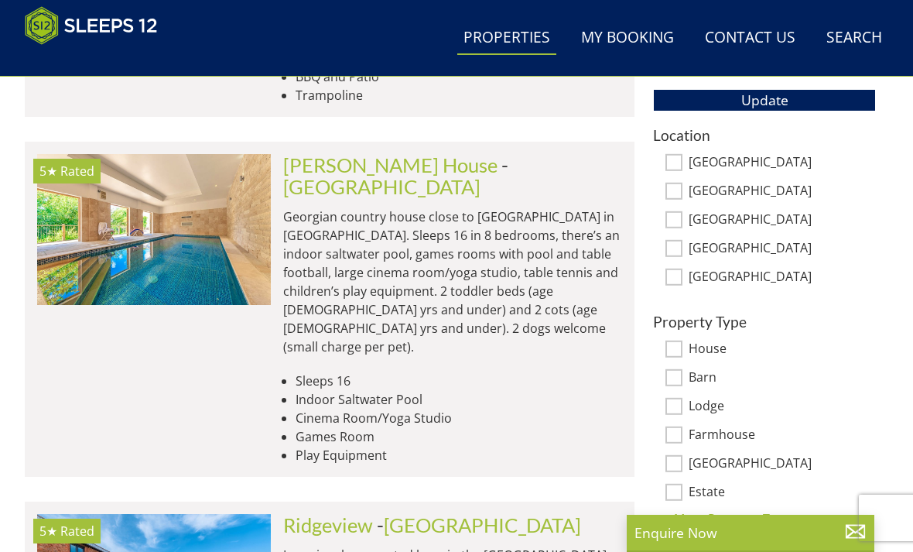
click at [710, 303] on div "1 Guest 2 Guests 3 Guests 4 Guests 5 Guests 6 Guests 7 Guests 8 Guests 9 Guests…" at bounding box center [765, 144] width 248 height 826
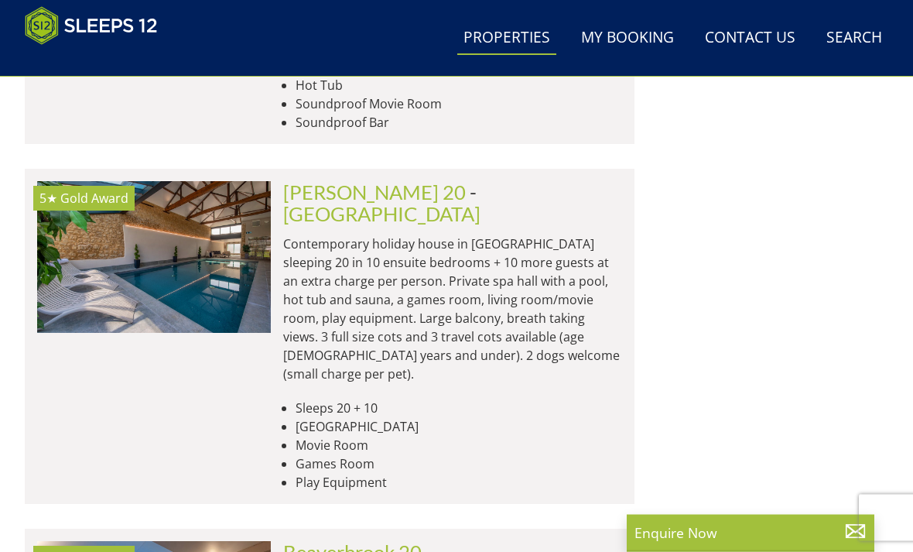
scroll to position [6682, 0]
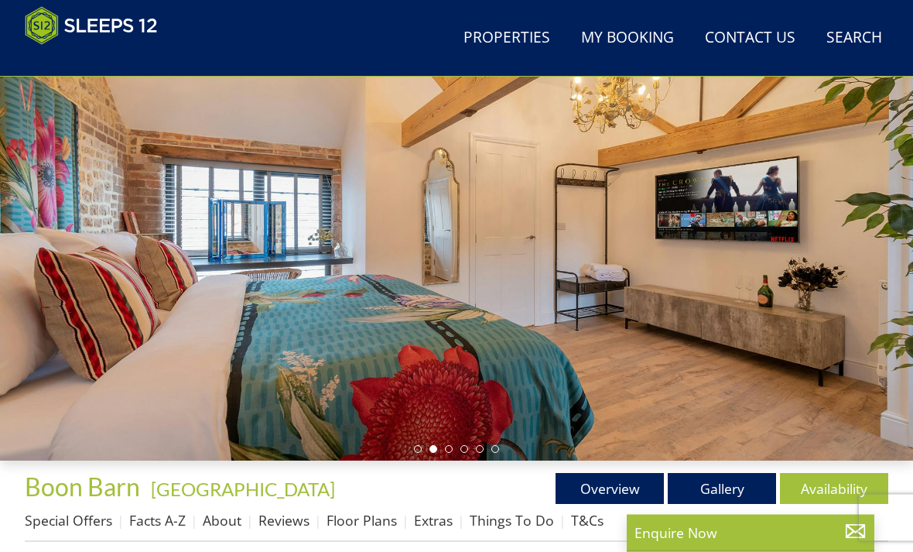
scroll to position [177, 0]
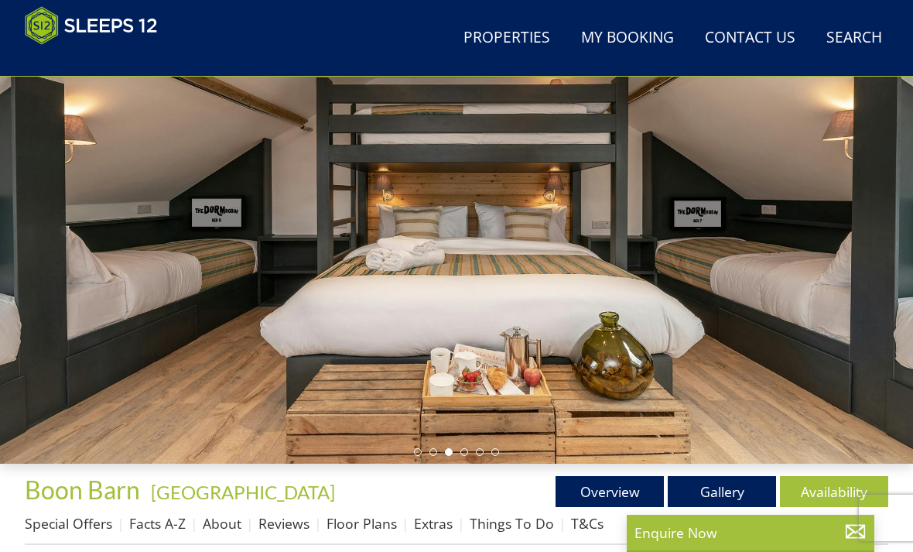
click at [721, 490] on link "Gallery" at bounding box center [722, 491] width 108 height 31
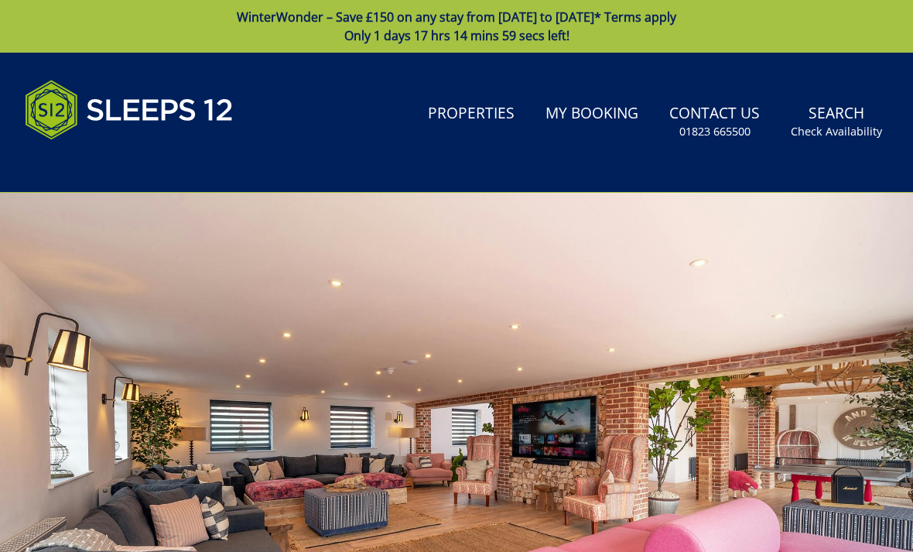
click at [472, 118] on link "Properties" at bounding box center [471, 114] width 99 height 35
select select "16"
select select "8"
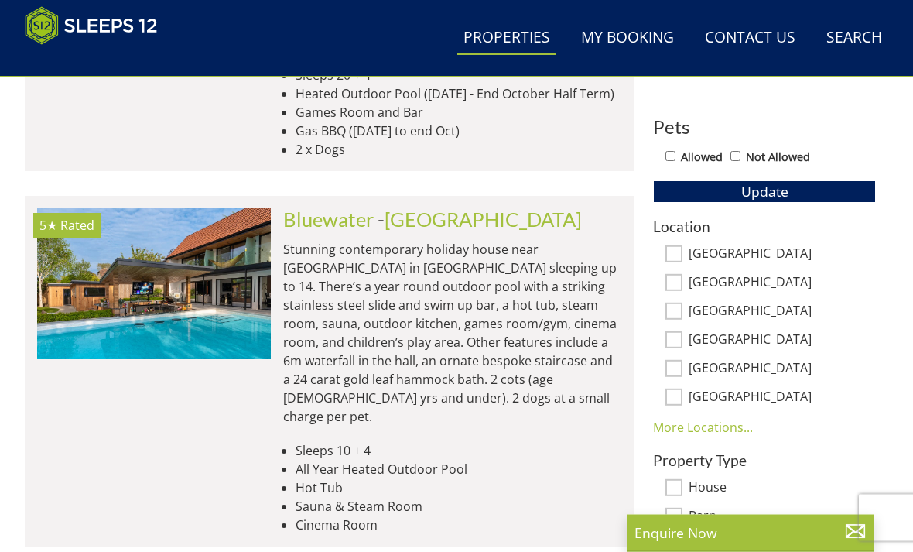
scroll to position [865, 0]
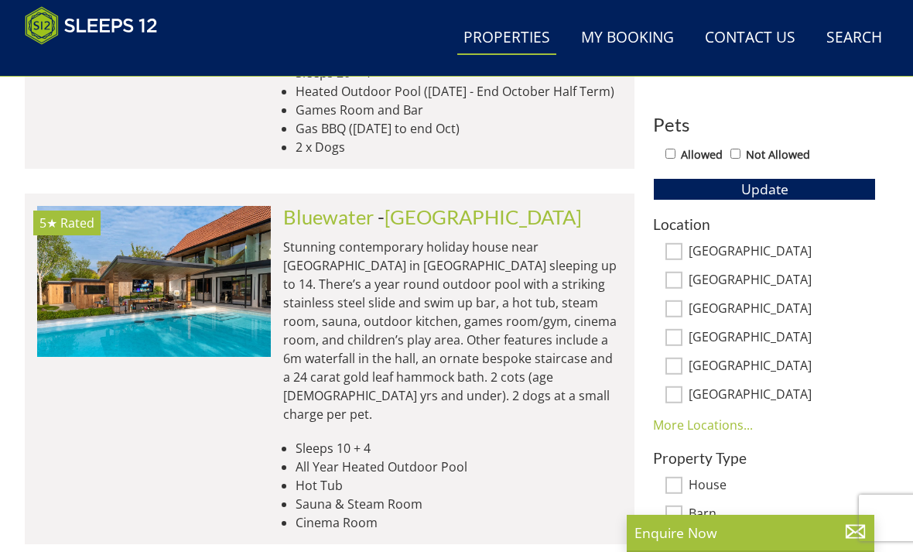
click at [694, 424] on link "More Locations..." at bounding box center [703, 424] width 100 height 17
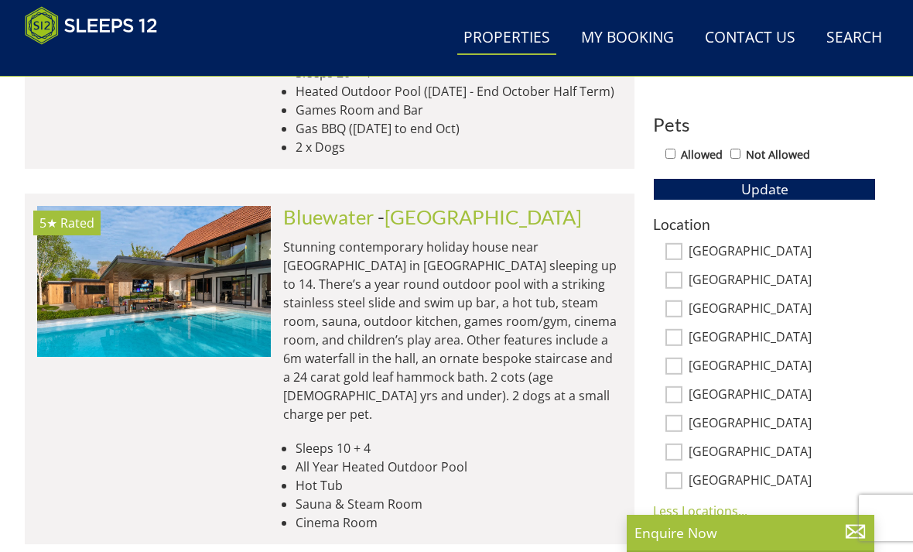
click at [664, 457] on div "[GEOGRAPHIC_DATA]" at bounding box center [764, 452] width 223 height 17
click at [671, 446] on input "[GEOGRAPHIC_DATA]" at bounding box center [673, 451] width 17 height 17
checkbox input "true"
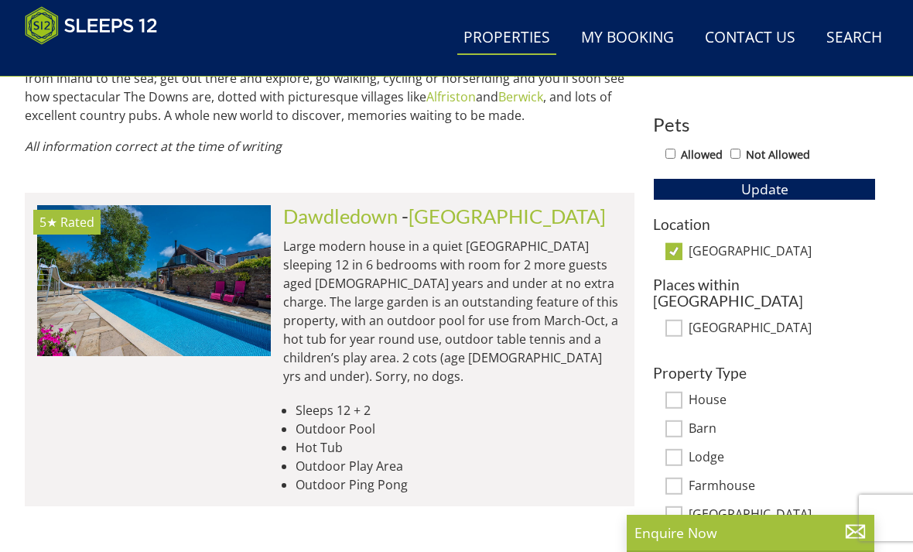
click at [666, 421] on div "Property Type House Barn Lodge Farmhouse [GEOGRAPHIC_DATA] Estate [GEOGRAPHIC_D…" at bounding box center [764, 471] width 223 height 214
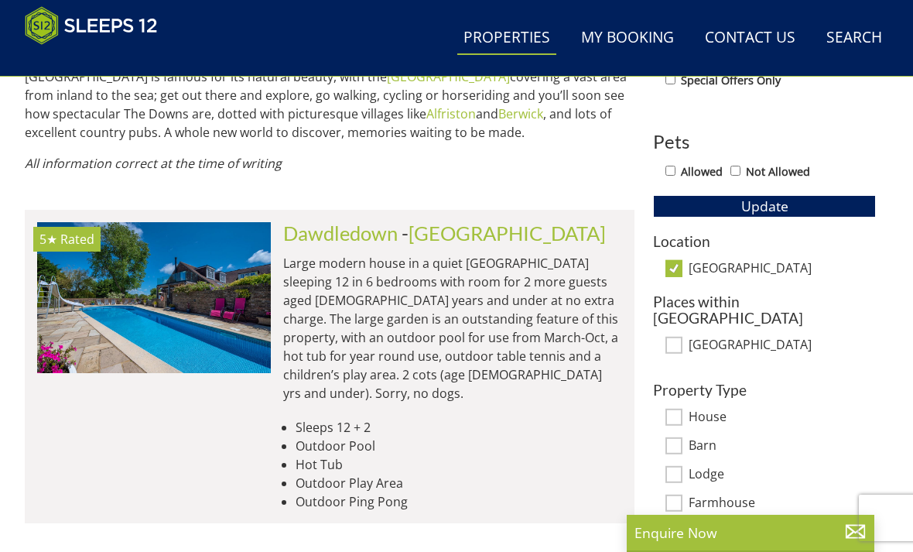
scroll to position [847, 0]
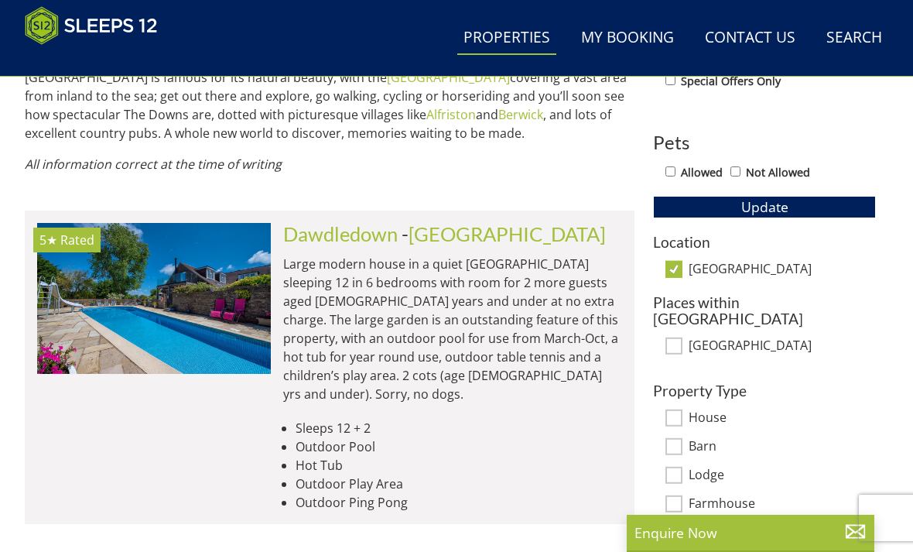
click at [665, 337] on input "[GEOGRAPHIC_DATA]" at bounding box center [673, 345] width 17 height 17
checkbox input "true"
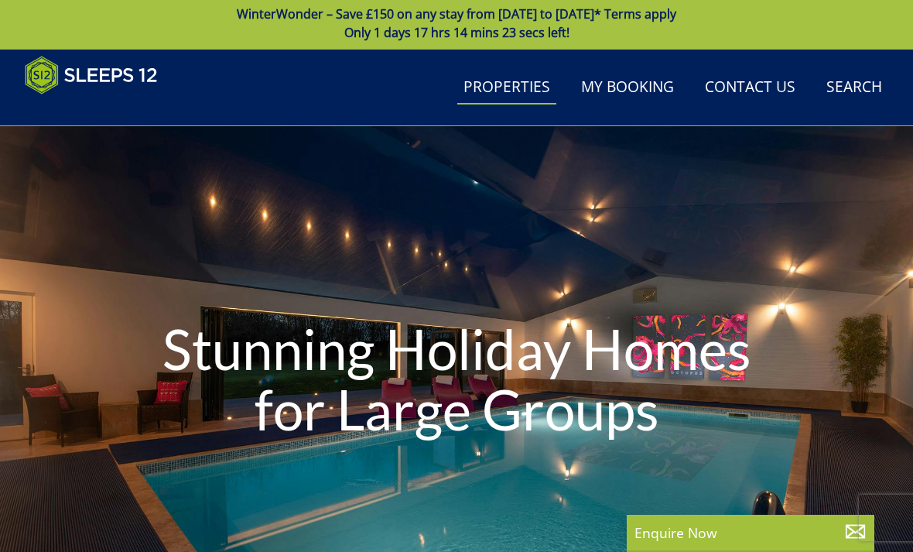
scroll to position [0, 0]
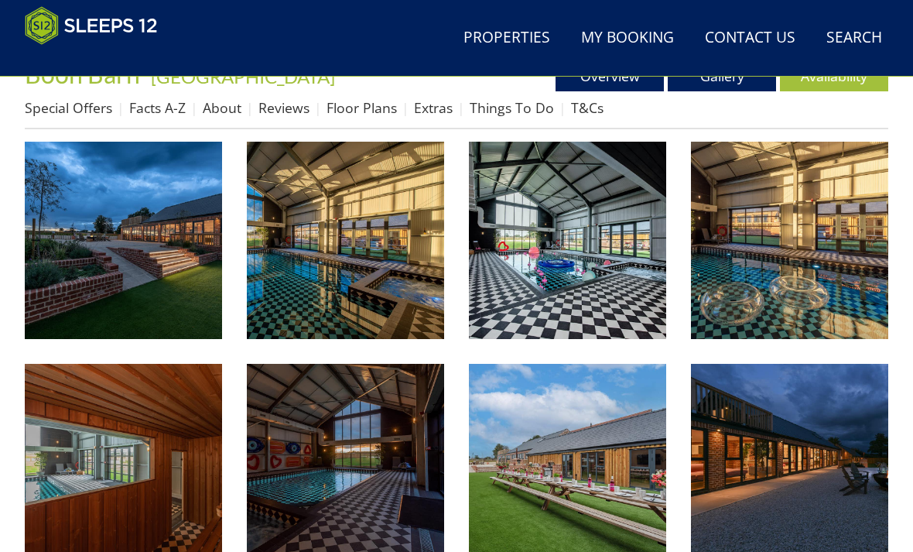
scroll to position [512, 0]
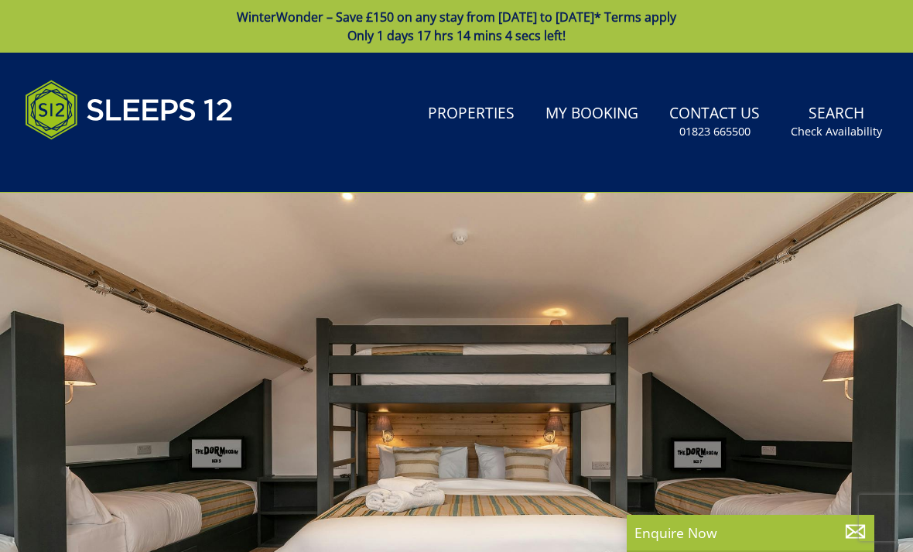
click at [481, 114] on link "Properties" at bounding box center [471, 114] width 99 height 35
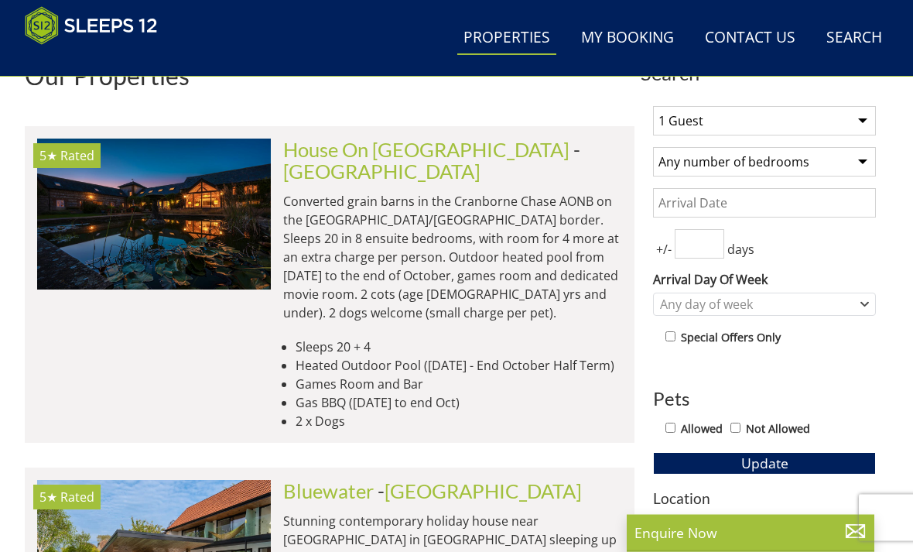
scroll to position [592, 0]
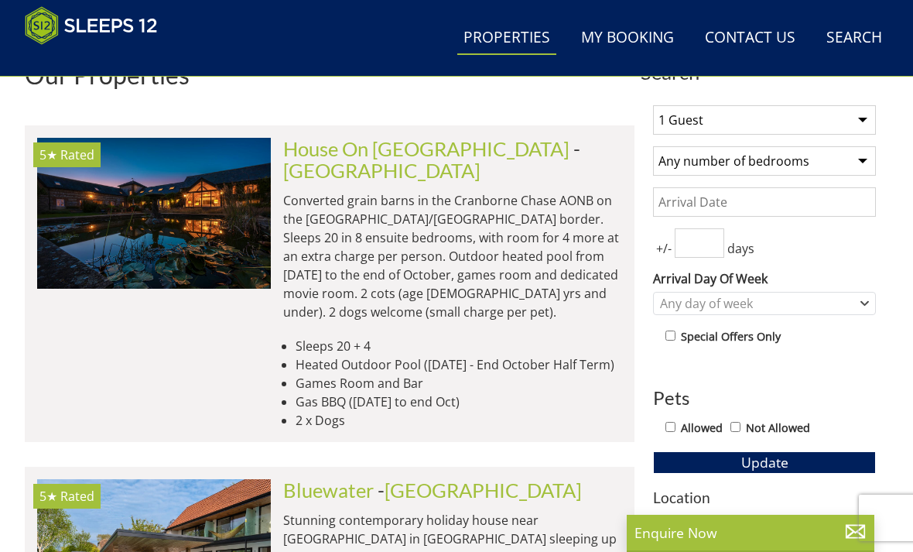
click at [204, 193] on img at bounding box center [154, 213] width 234 height 151
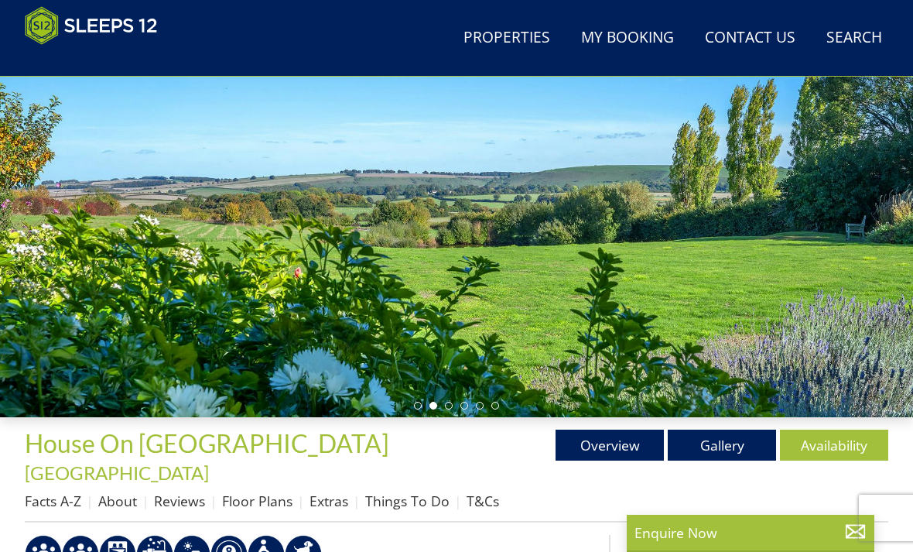
scroll to position [224, 0]
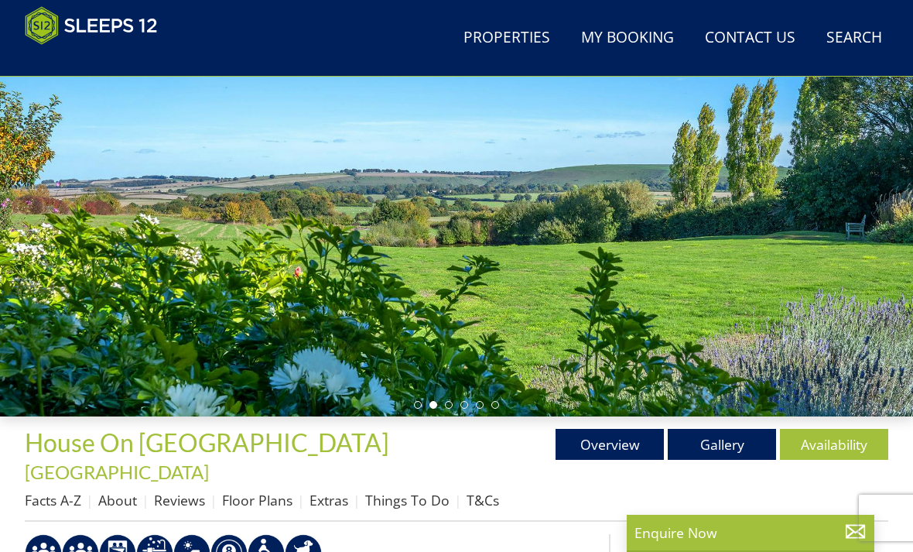
click at [716, 449] on link "Gallery" at bounding box center [722, 444] width 108 height 31
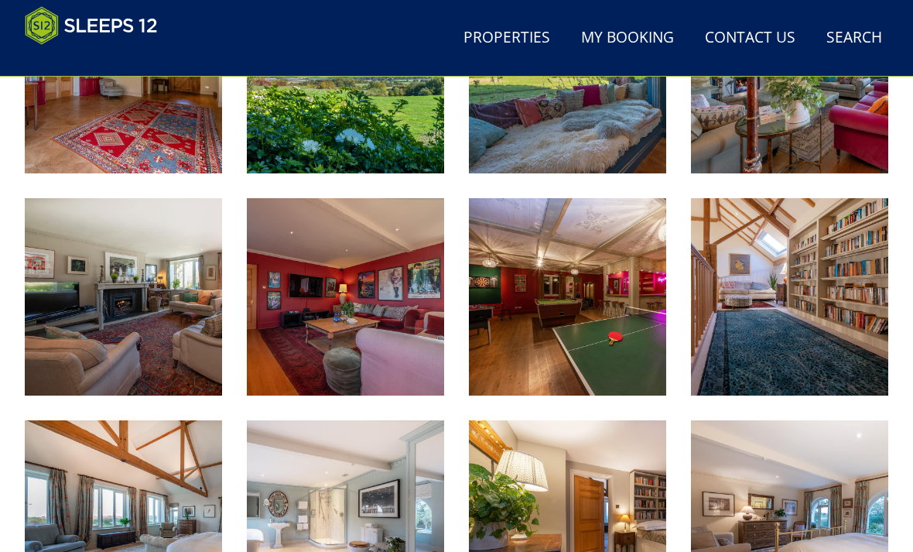
scroll to position [1227, 0]
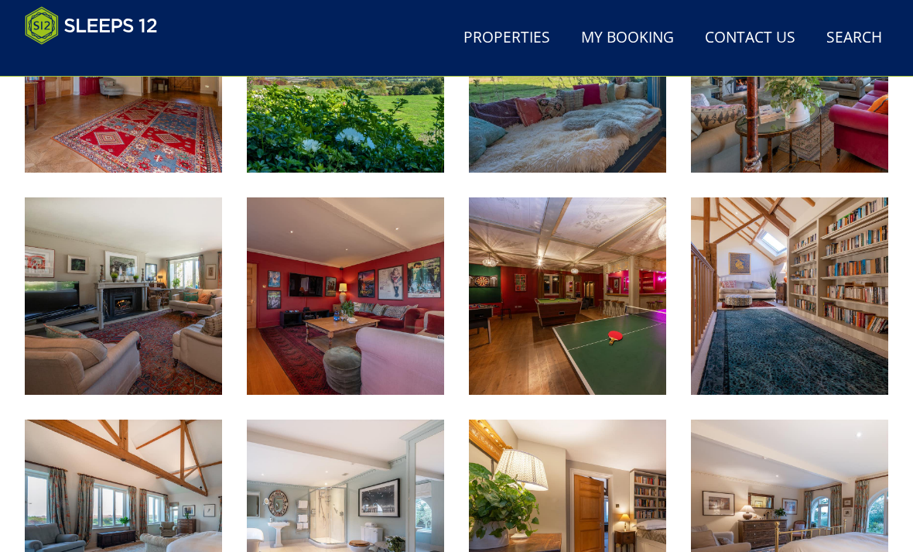
click at [841, 244] on img at bounding box center [789, 295] width 197 height 197
